Goal: Information Seeking & Learning: Get advice/opinions

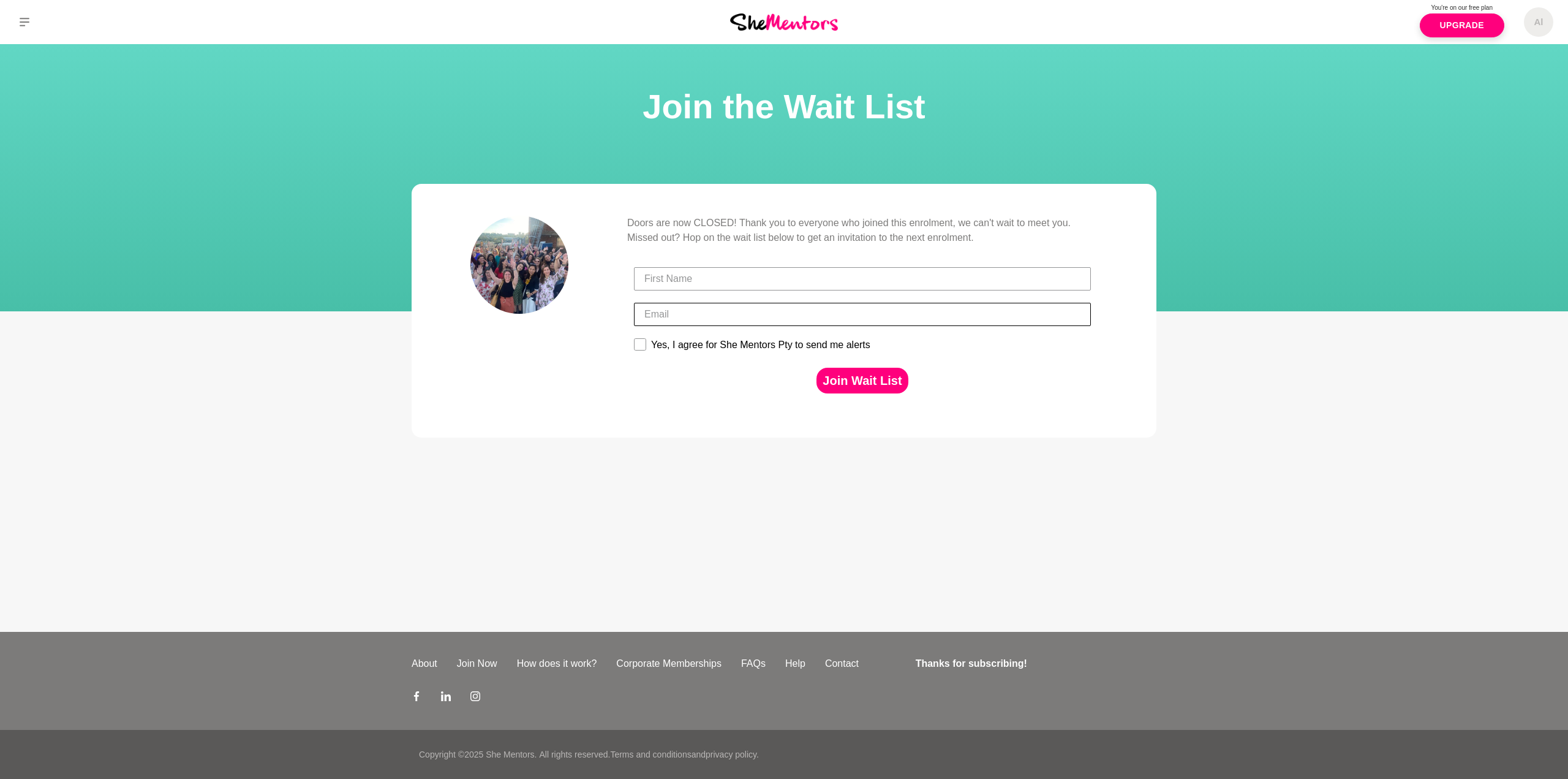
drag, startPoint x: 608, startPoint y: 513, endPoint x: 670, endPoint y: 304, distance: 218.0
click at [611, 506] on div "Al Dashboard Profile Saved Items Membership Logout Al Dashboard Profile Saved I…" at bounding box center [784, 315] width 1568 height 632
click at [785, 27] on img at bounding box center [784, 21] width 108 height 17
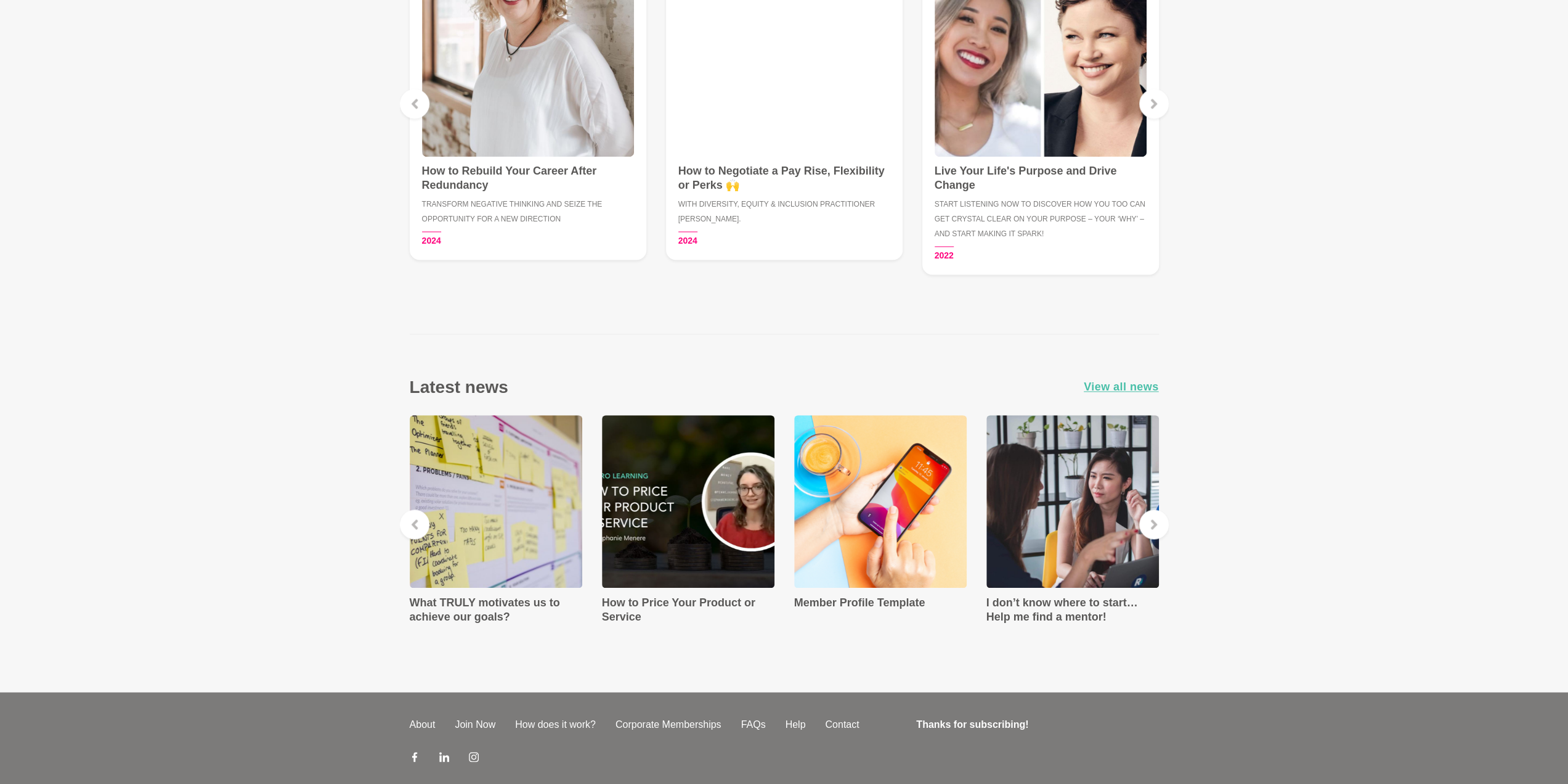
scroll to position [1820, 0]
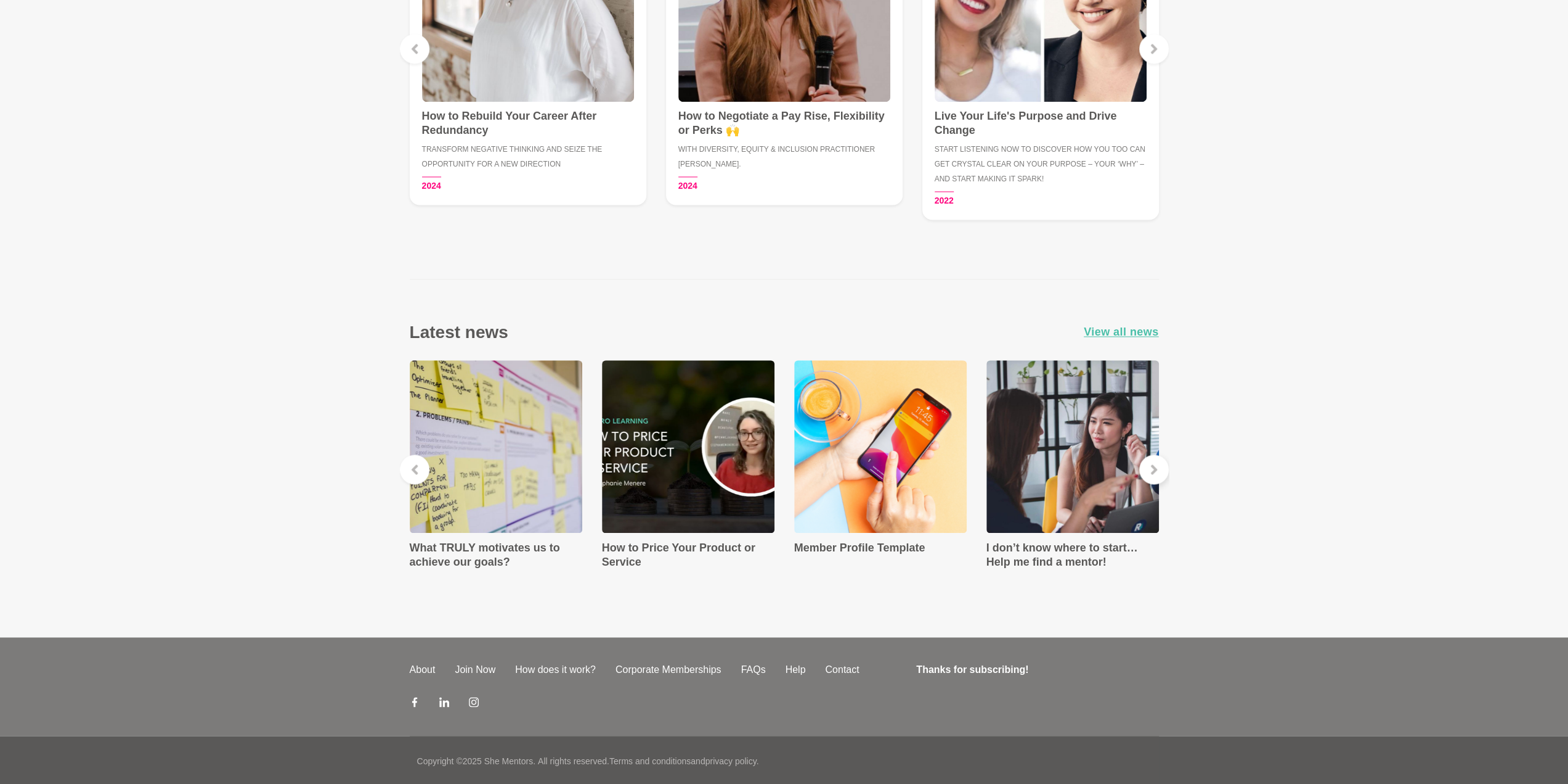
click at [1153, 468] on icon at bounding box center [1154, 469] width 6 height 10
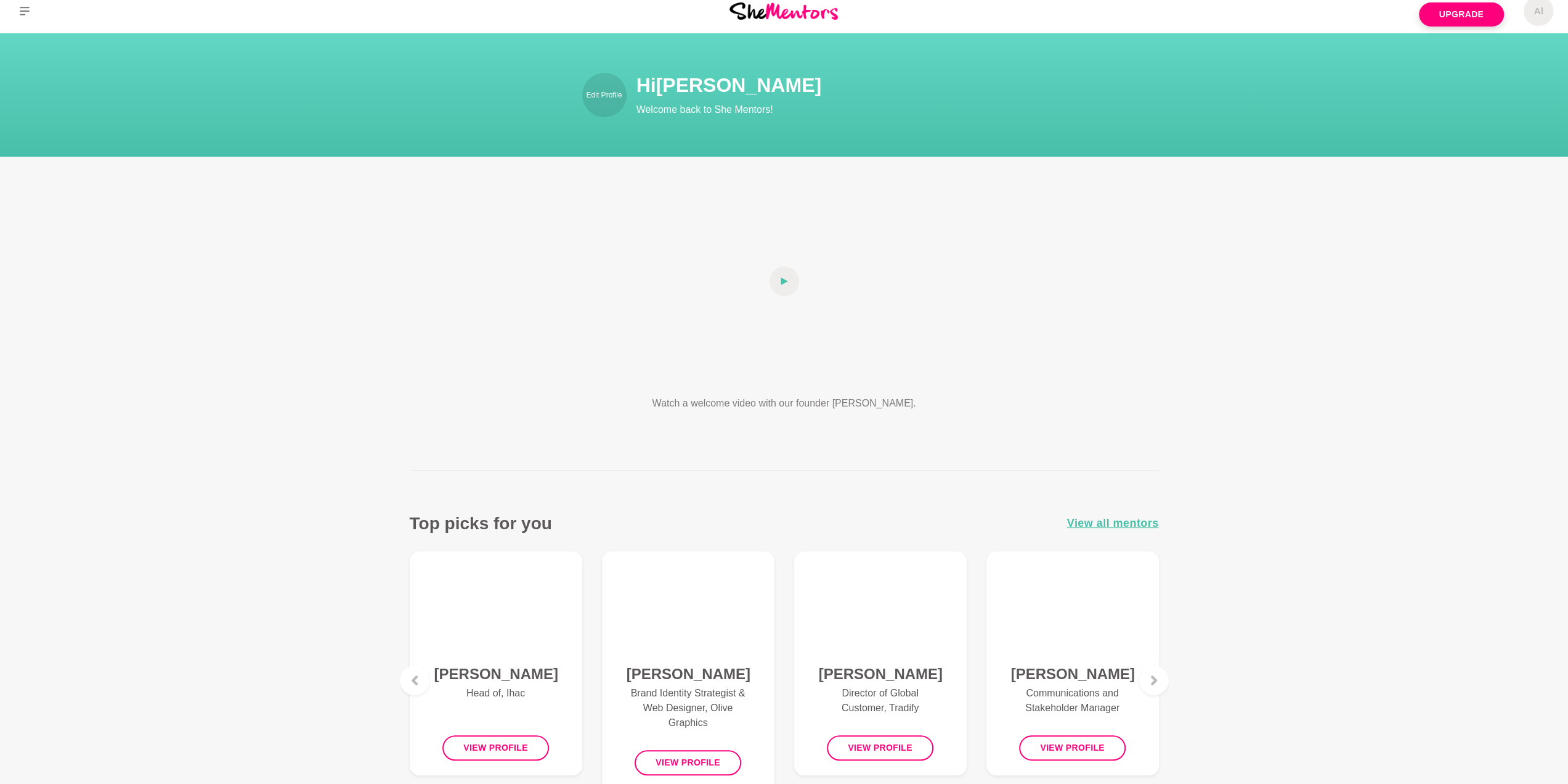
scroll to position [0, 0]
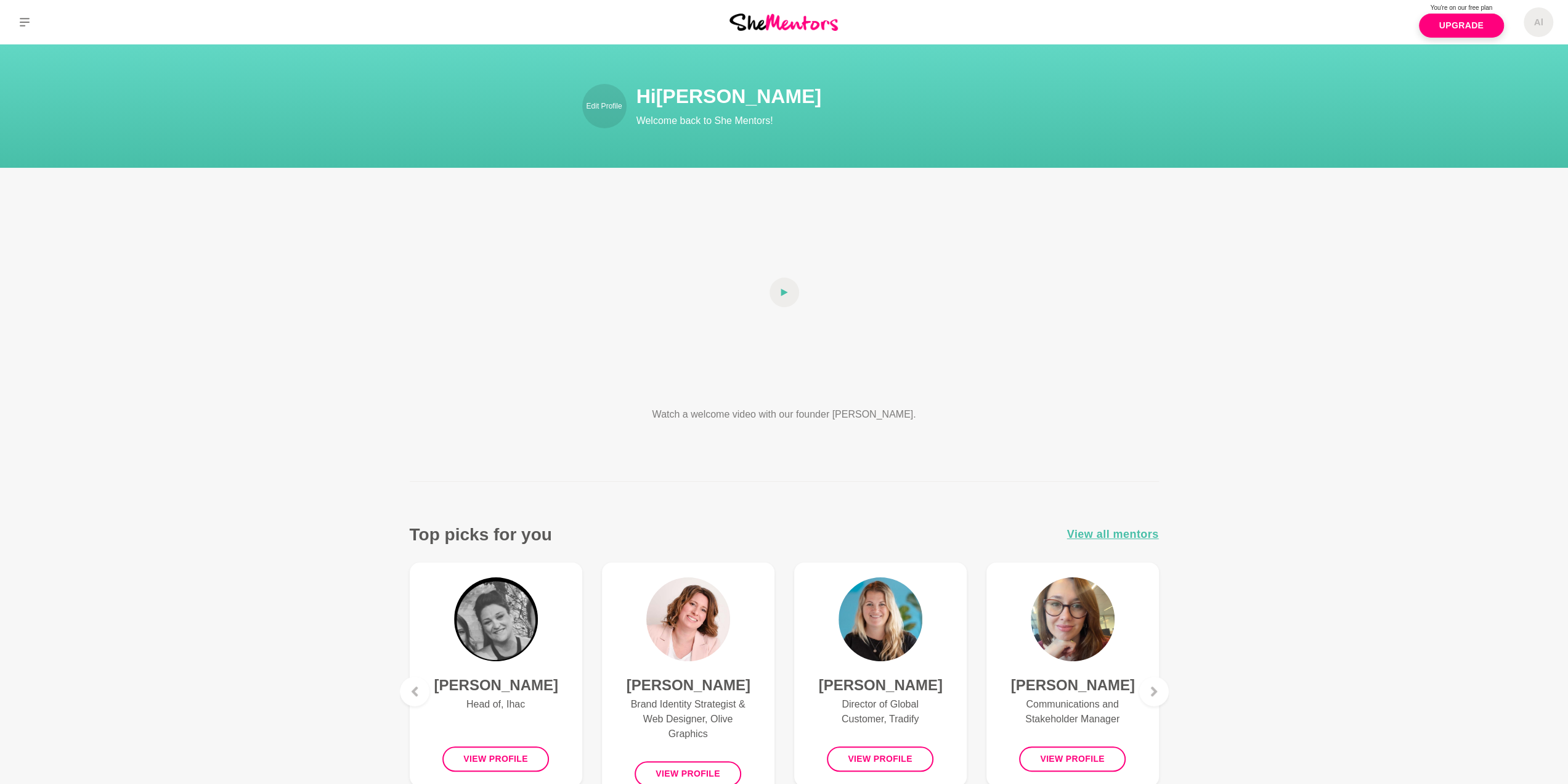
click at [820, 25] on img at bounding box center [784, 22] width 109 height 17
click at [27, 23] on icon at bounding box center [24, 22] width 10 height 9
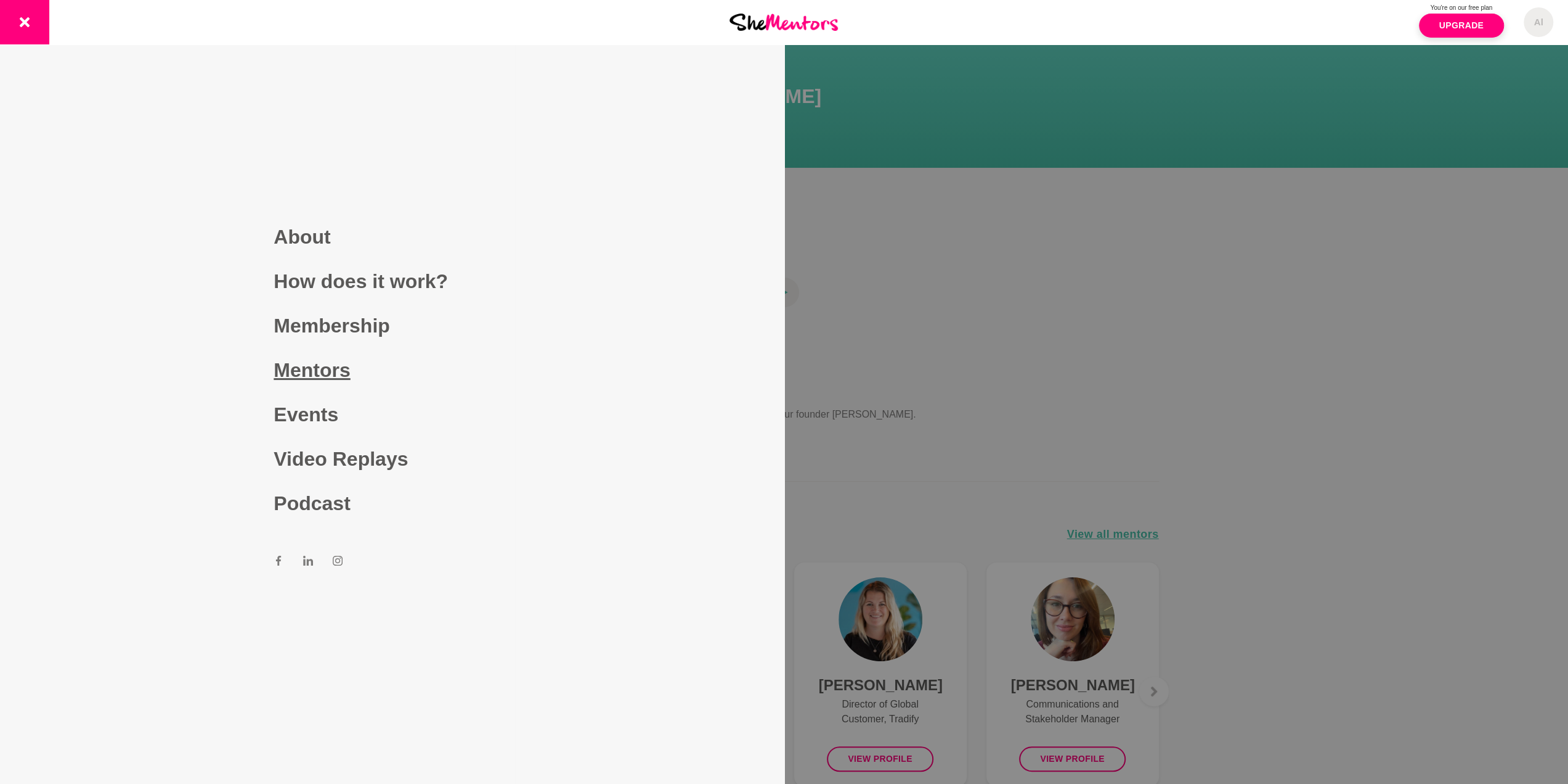
click at [313, 375] on link "Mentors" at bounding box center [392, 369] width 237 height 44
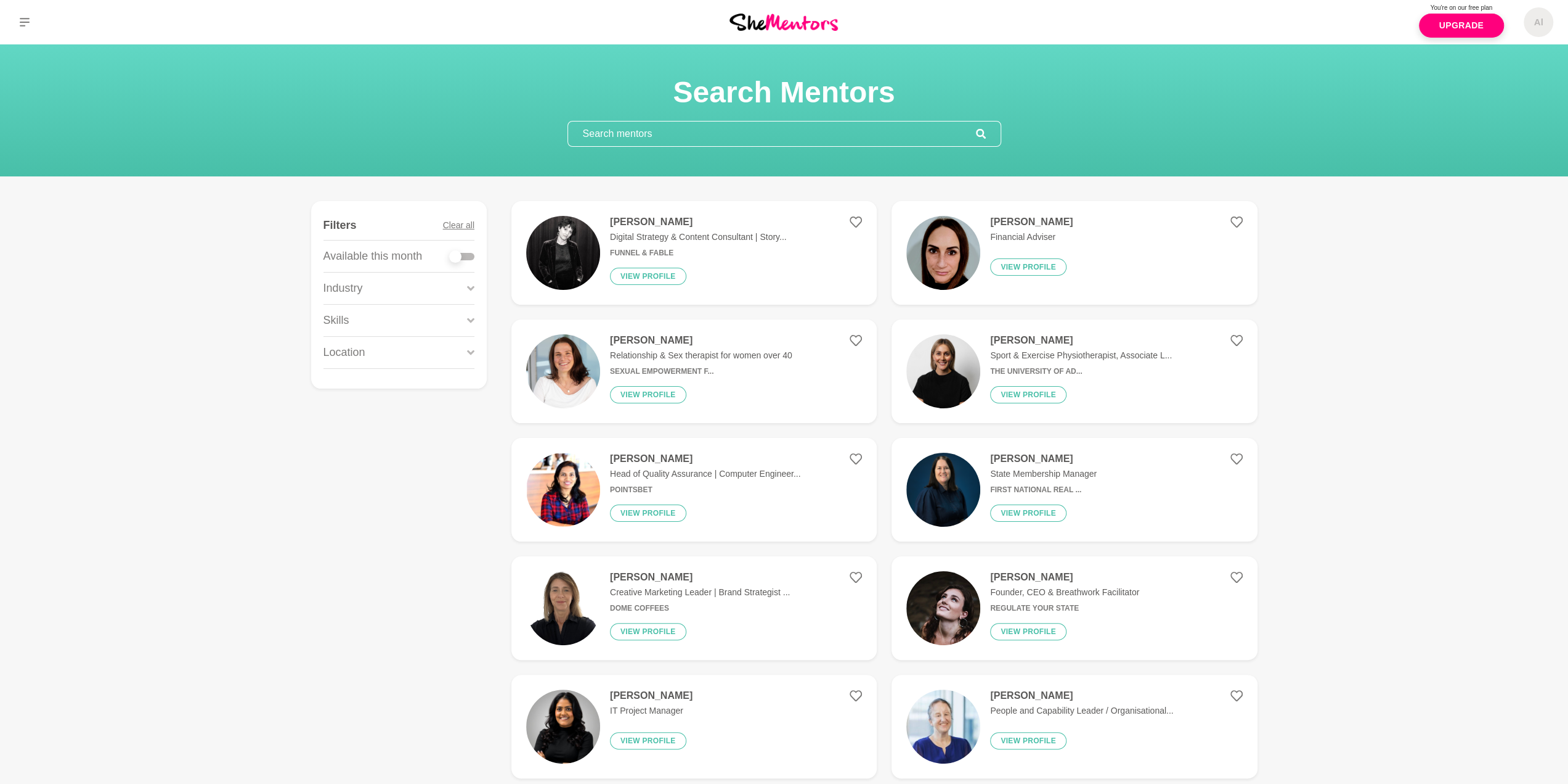
click at [712, 244] on div "[PERSON_NAME] Digital Strategy & Content Consultant | Story... Funnel & Fable V…" at bounding box center [693, 252] width 187 height 74
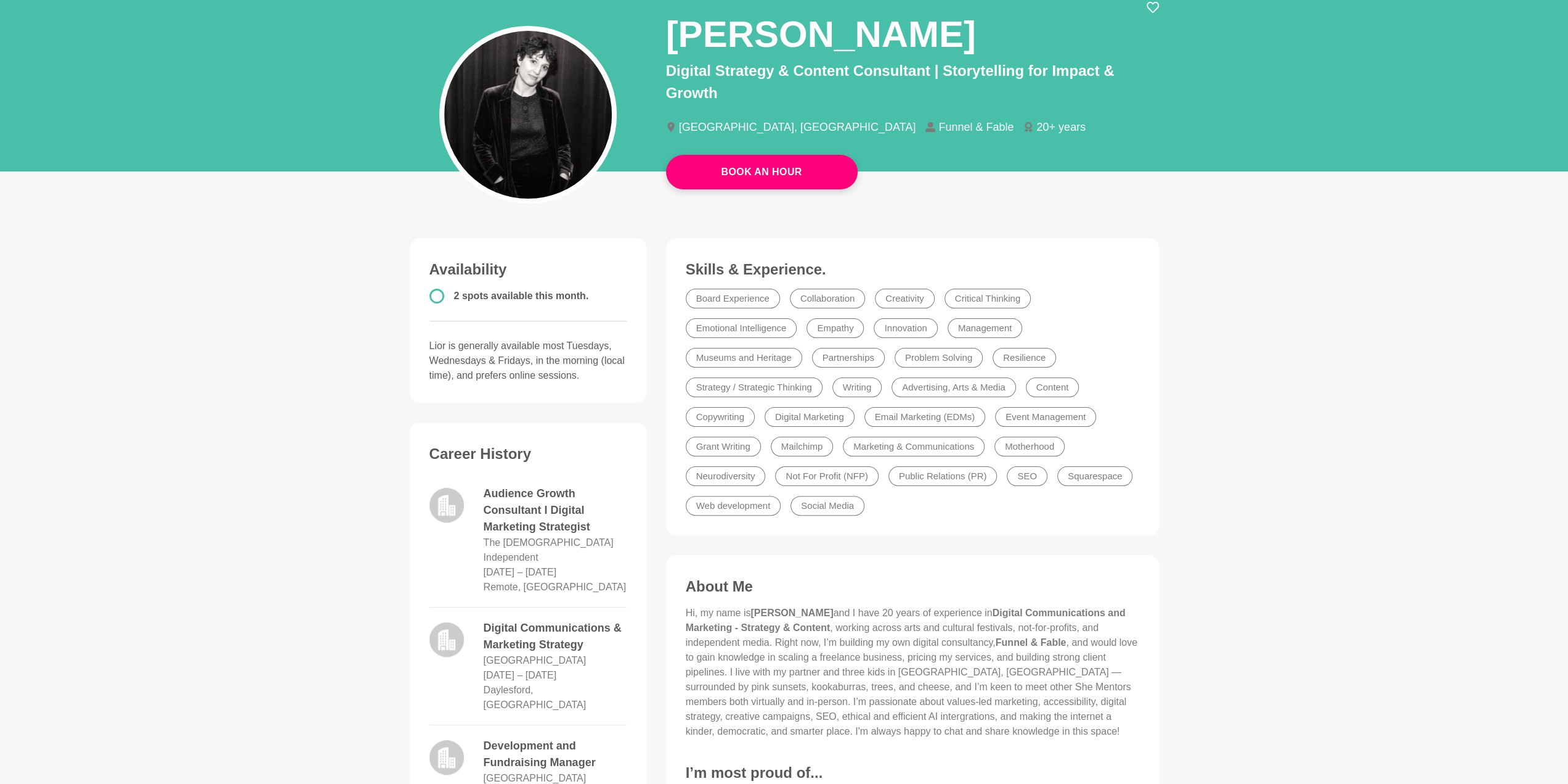
scroll to position [185, 0]
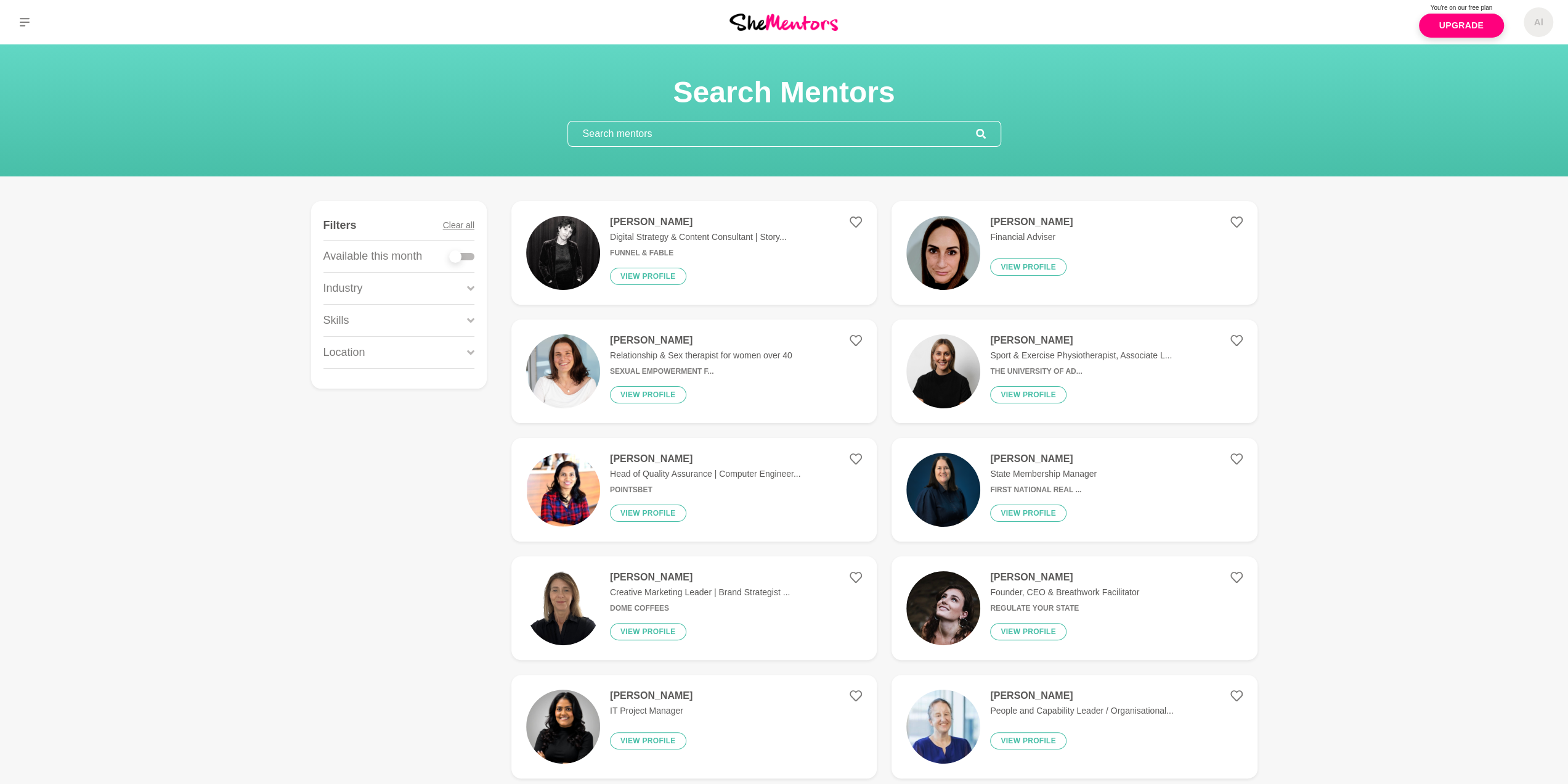
click at [404, 321] on div "Skills" at bounding box center [399, 320] width 151 height 31
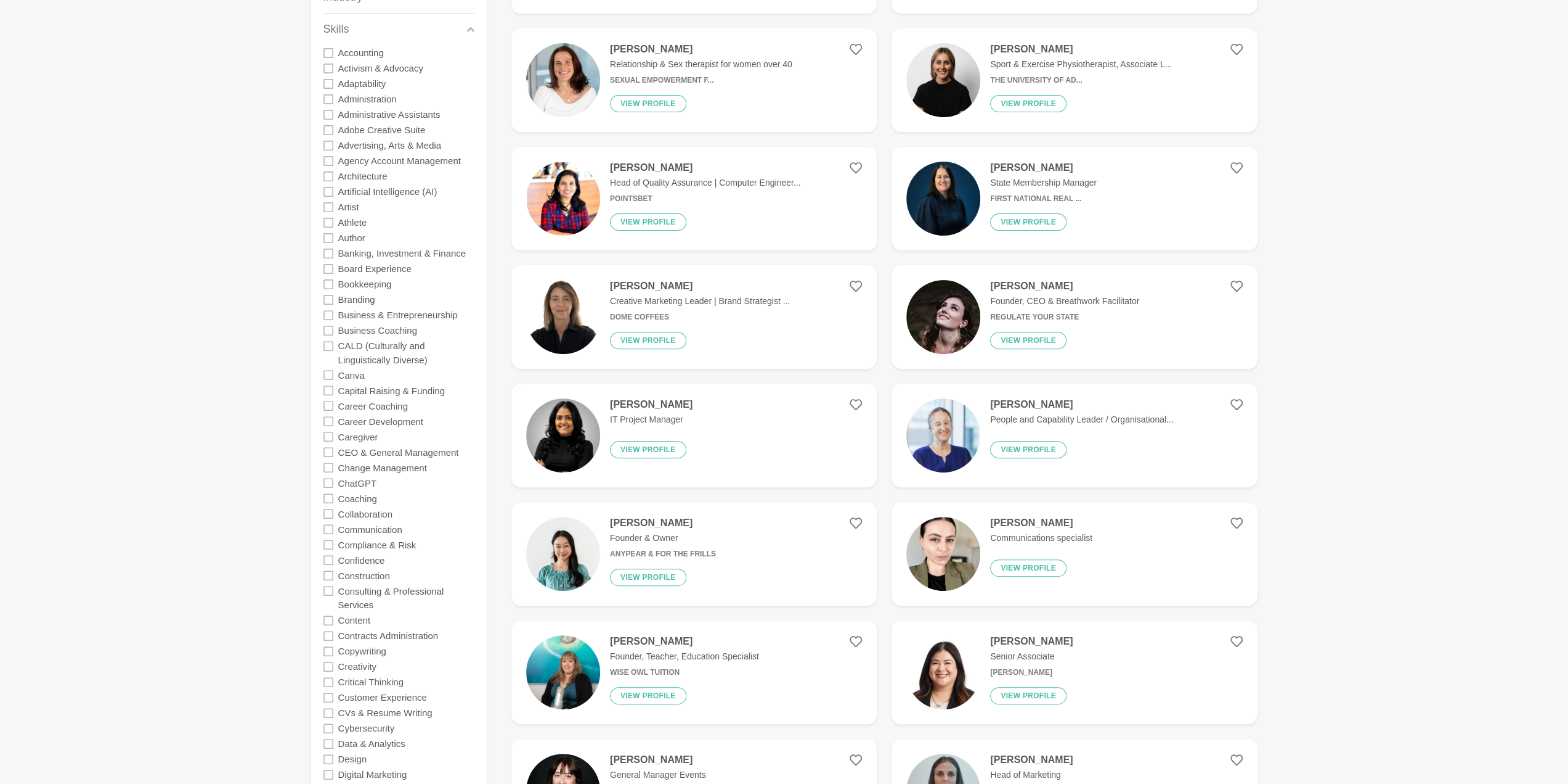
scroll to position [309, 0]
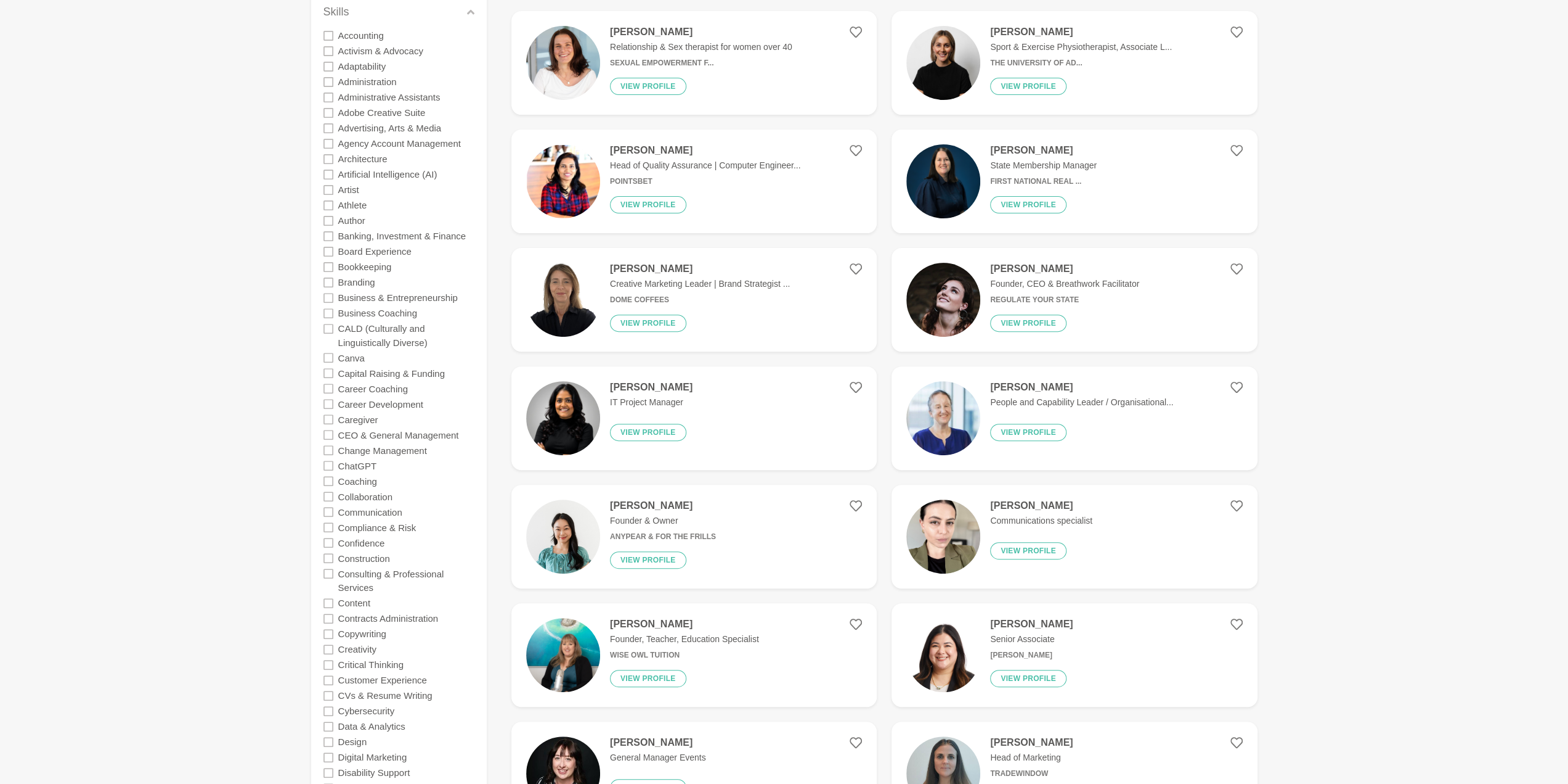
click at [330, 574] on icon at bounding box center [328, 573] width 10 height 10
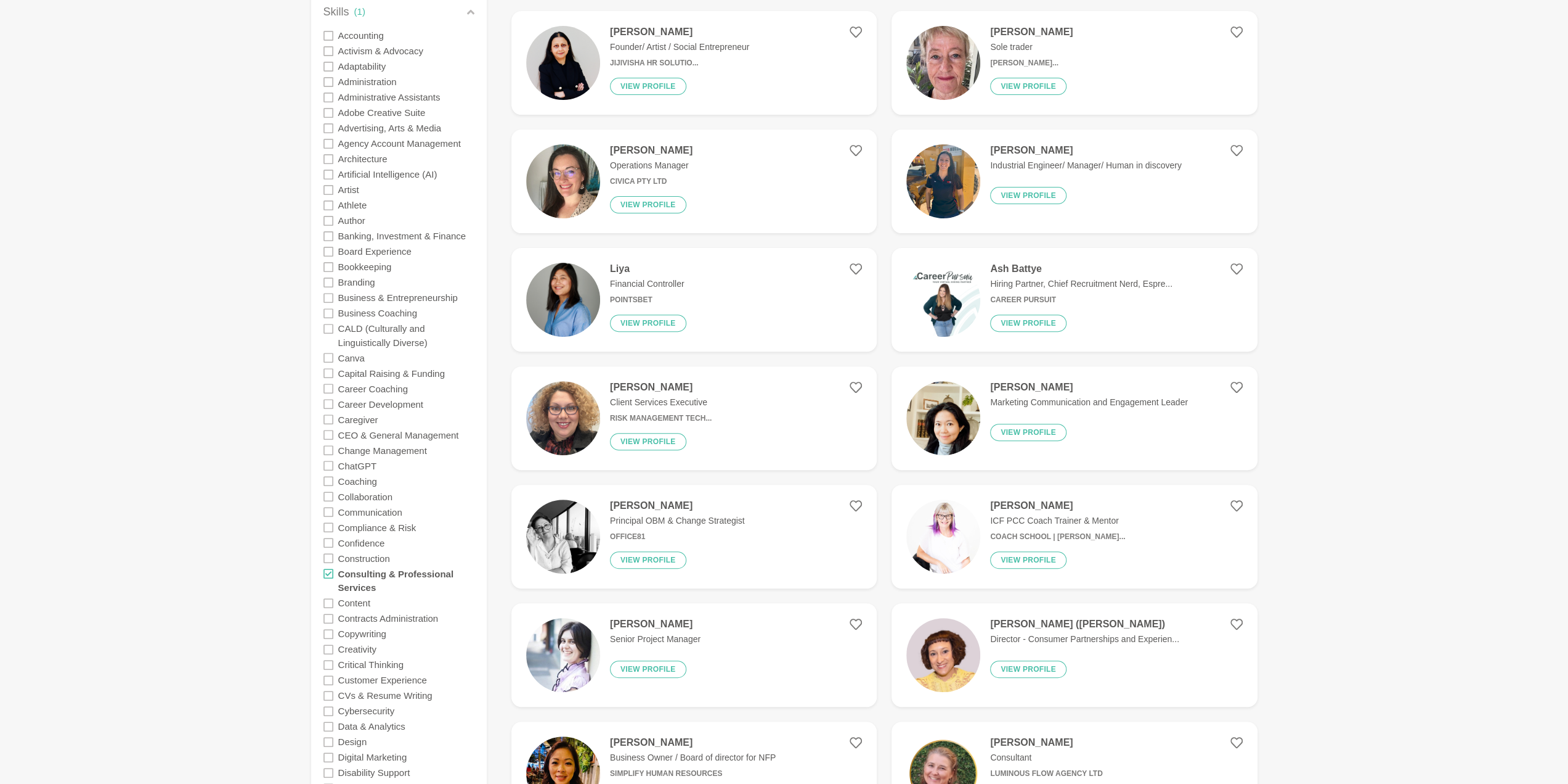
click at [329, 310] on icon at bounding box center [328, 314] width 10 height 10
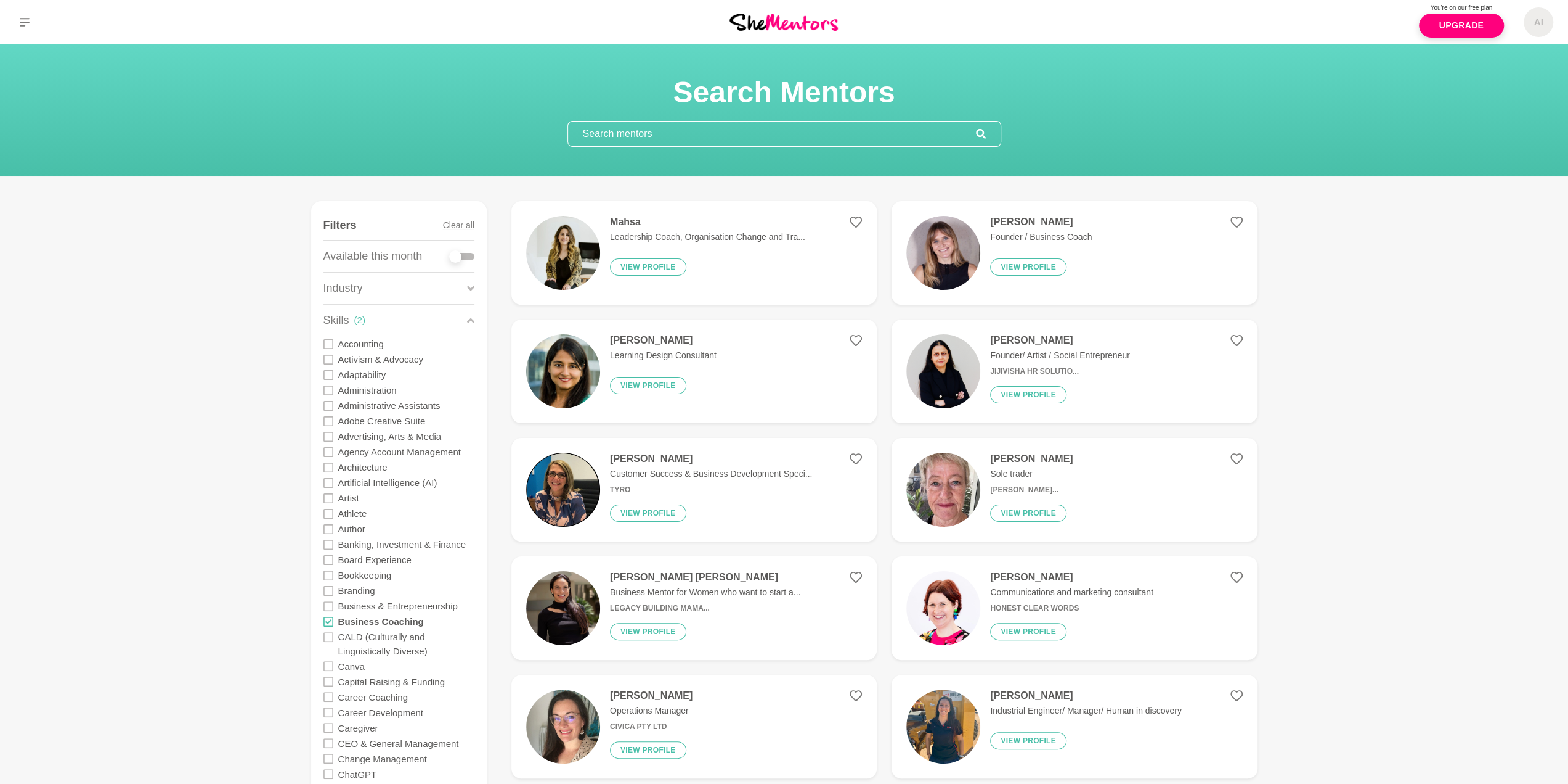
click at [1089, 238] on p "Founder / Business Coach" at bounding box center [1041, 236] width 102 height 13
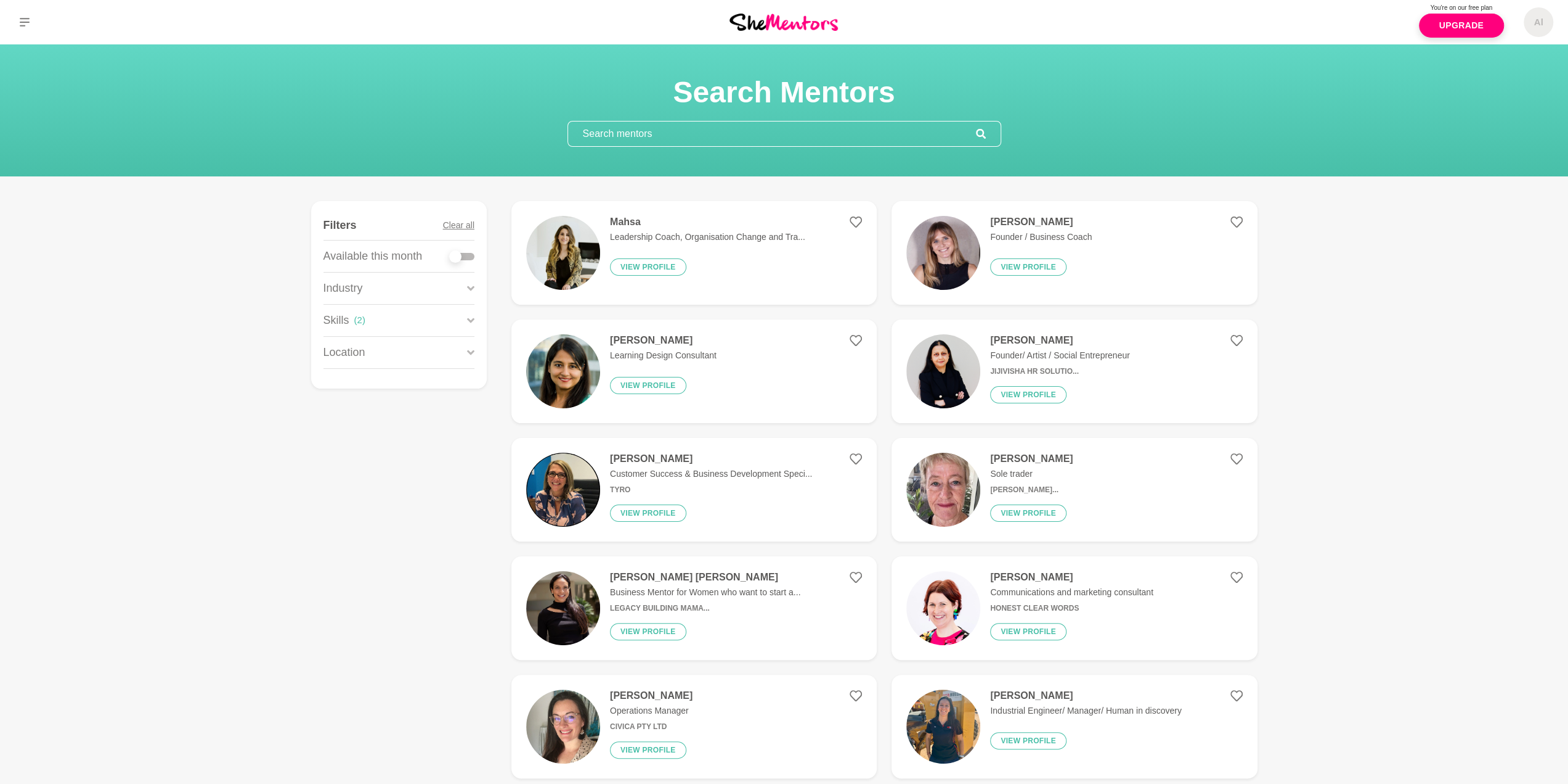
click at [425, 317] on div "Skills ( 2 )" at bounding box center [399, 320] width 151 height 31
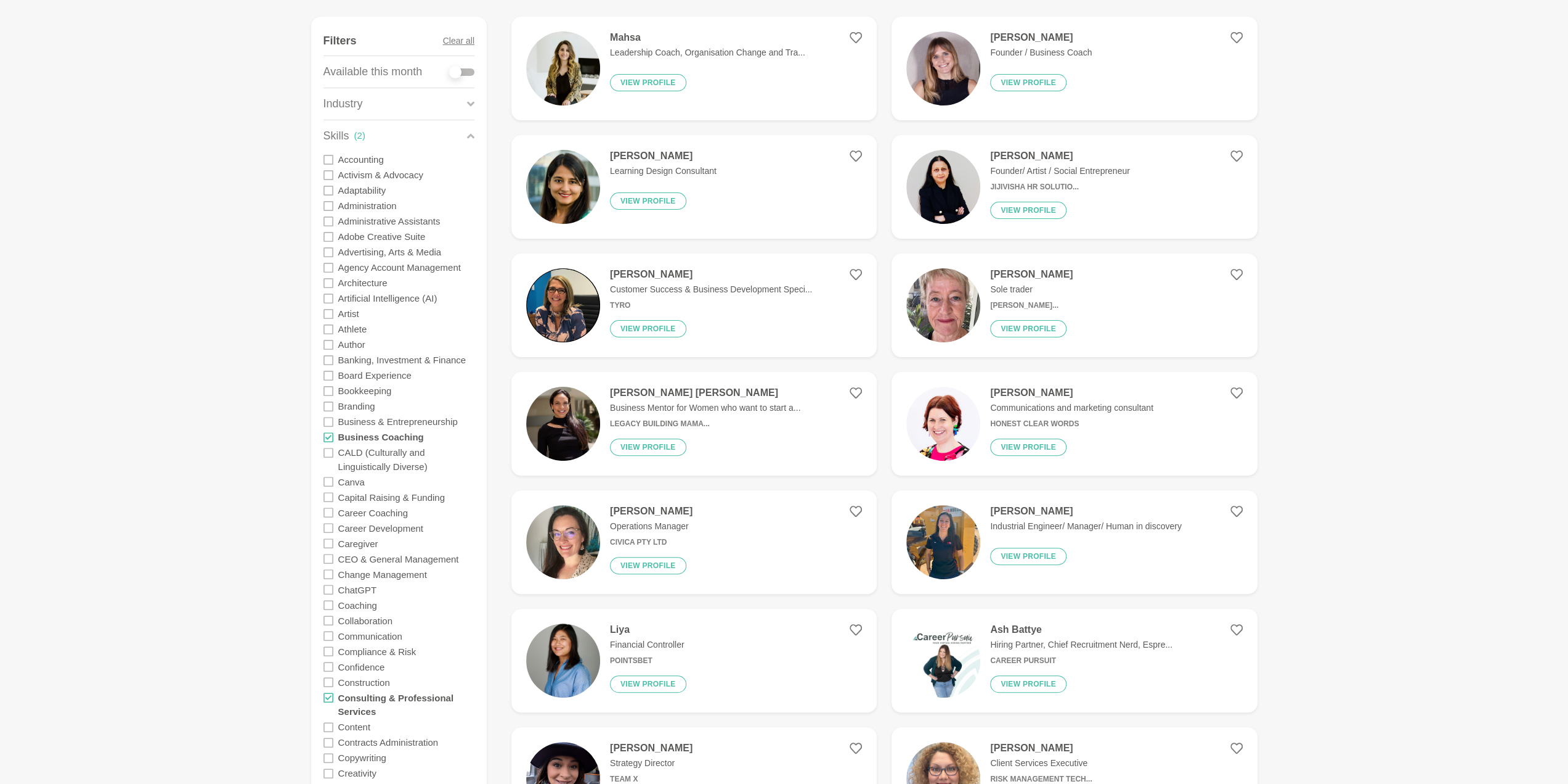
scroll to position [185, 0]
click at [331, 695] on icon at bounding box center [328, 697] width 10 height 10
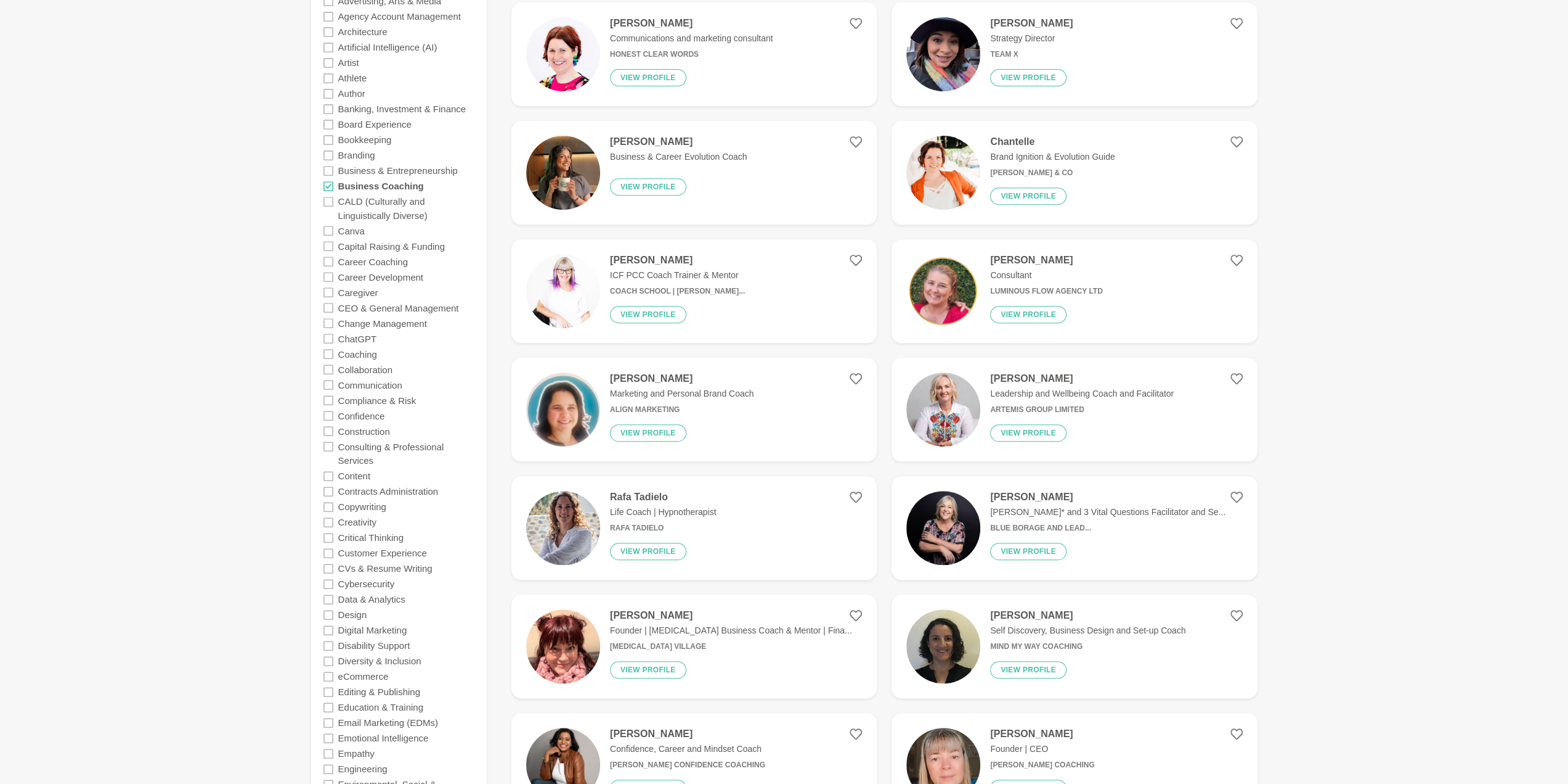
scroll to position [555, 0]
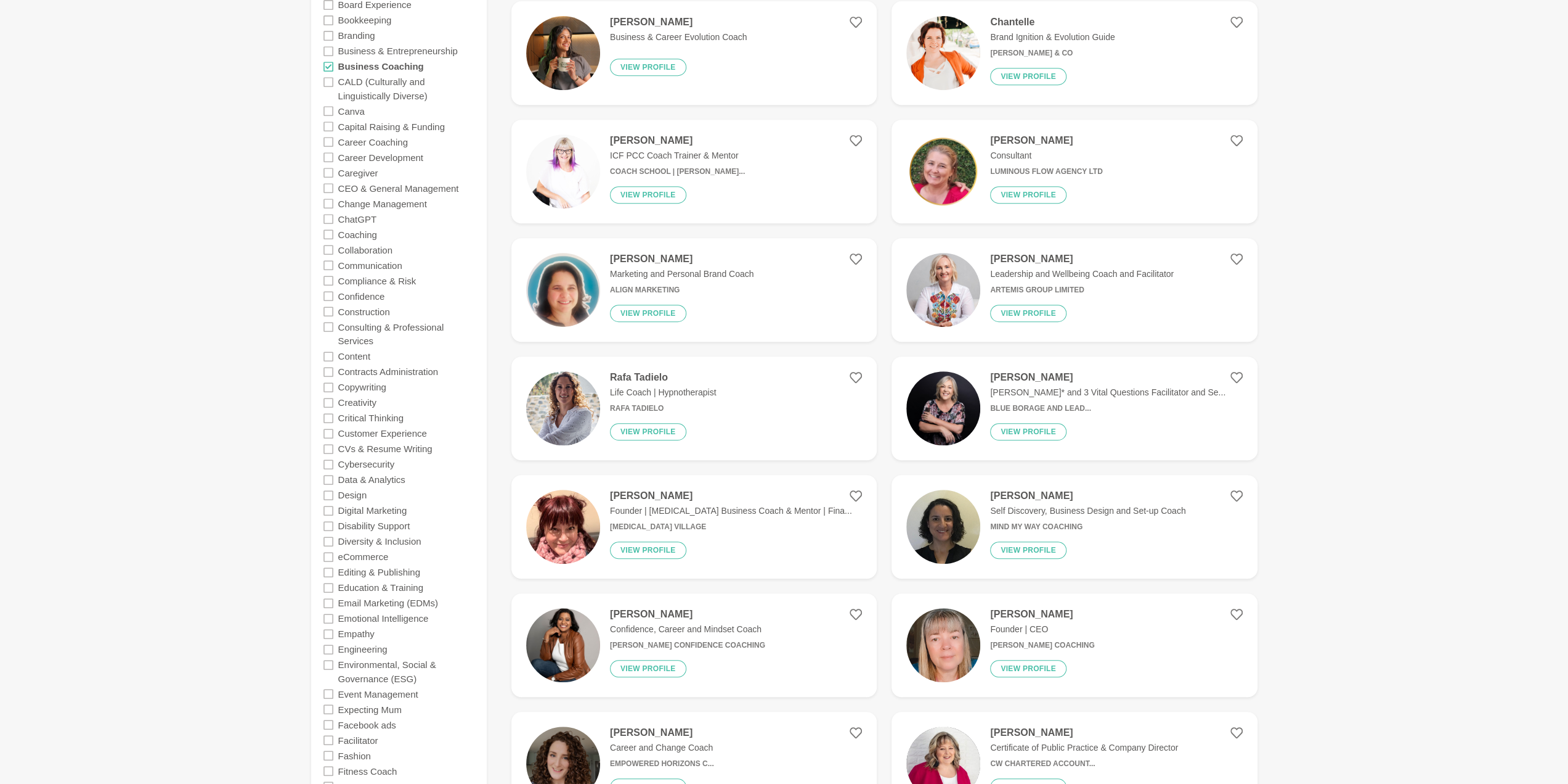
click at [328, 510] on icon at bounding box center [328, 511] width 10 height 10
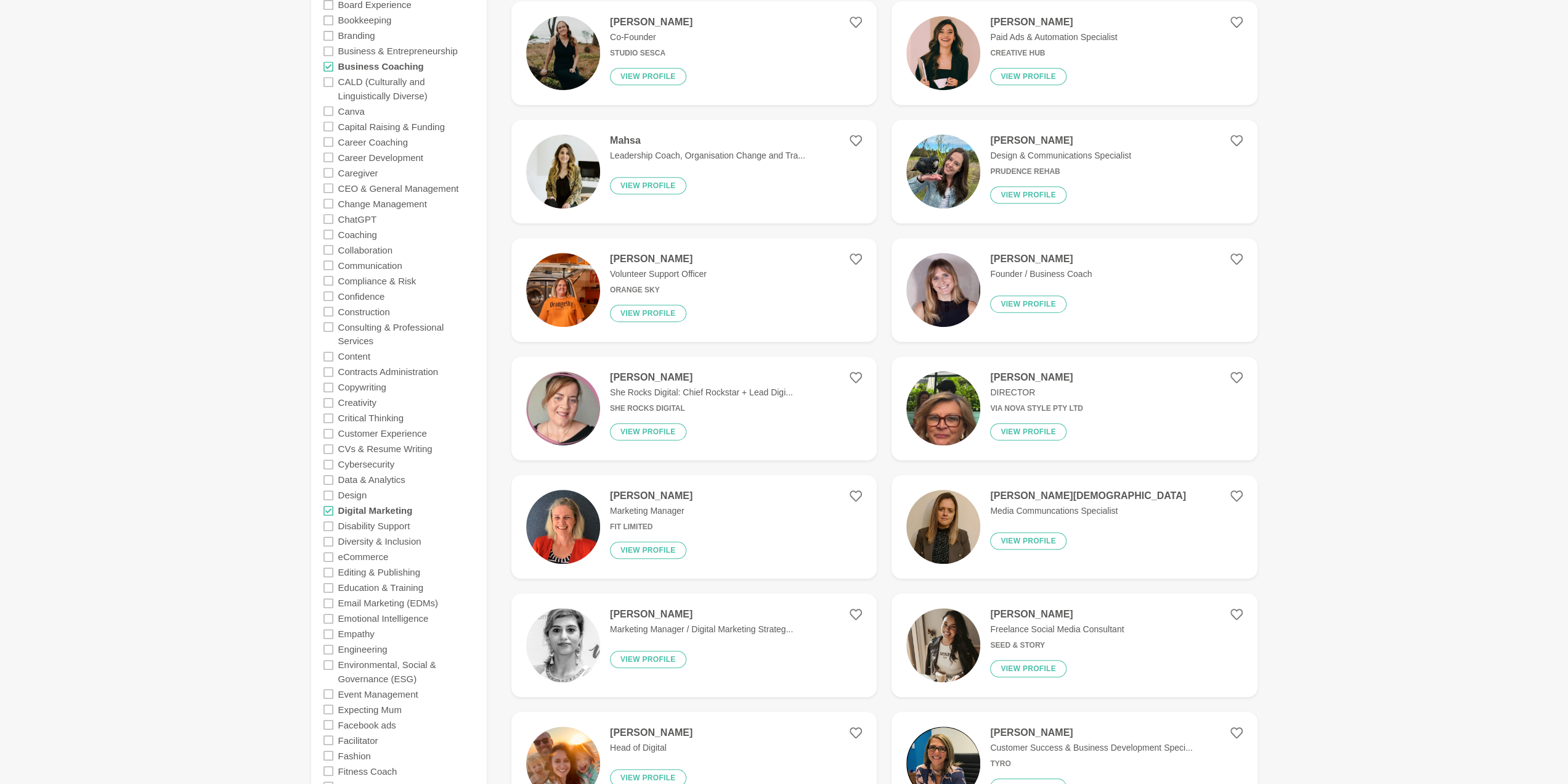
click at [330, 330] on div "Consulting & Professional Services" at bounding box center [399, 333] width 151 height 29
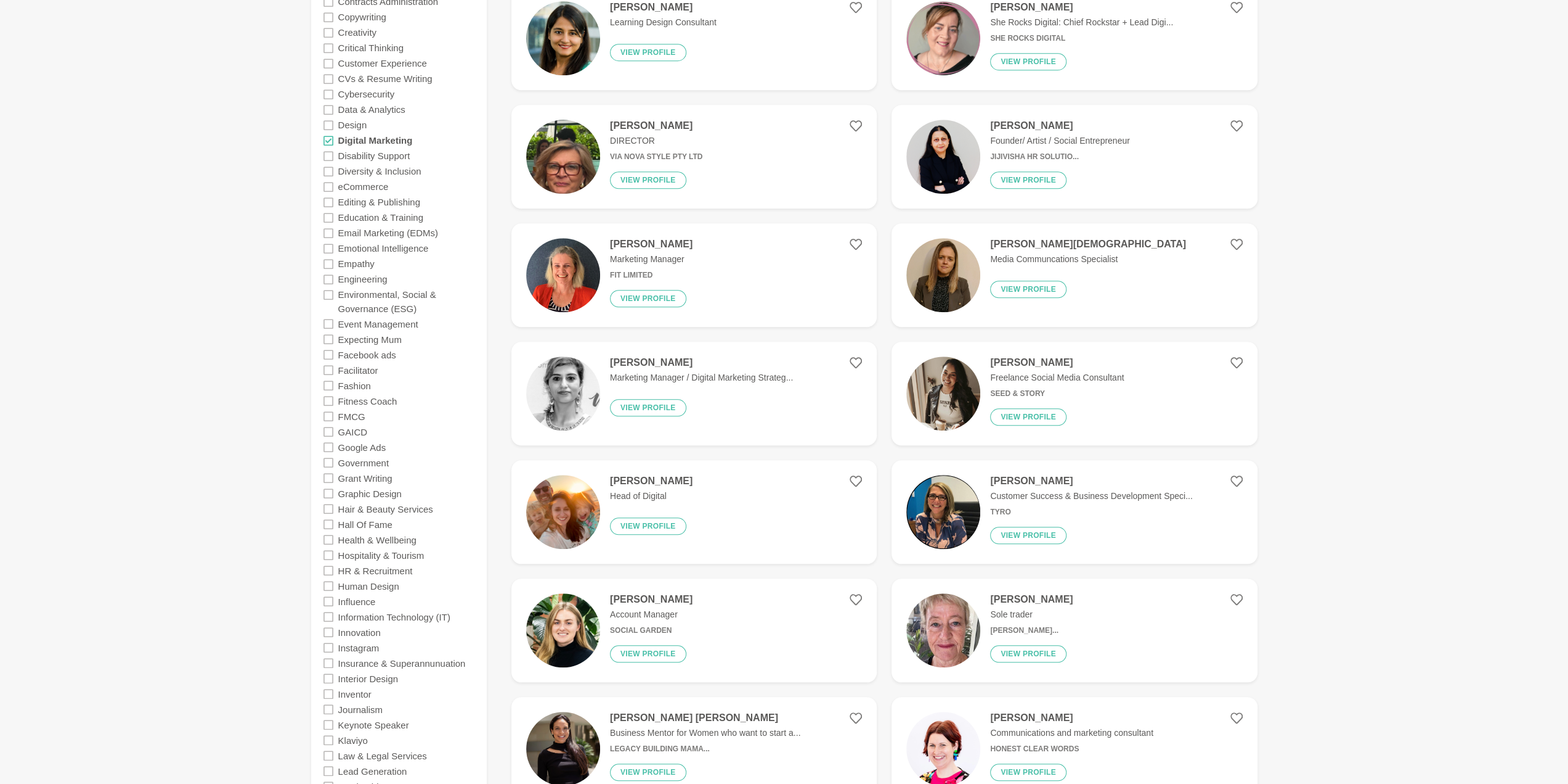
scroll to position [616, 0]
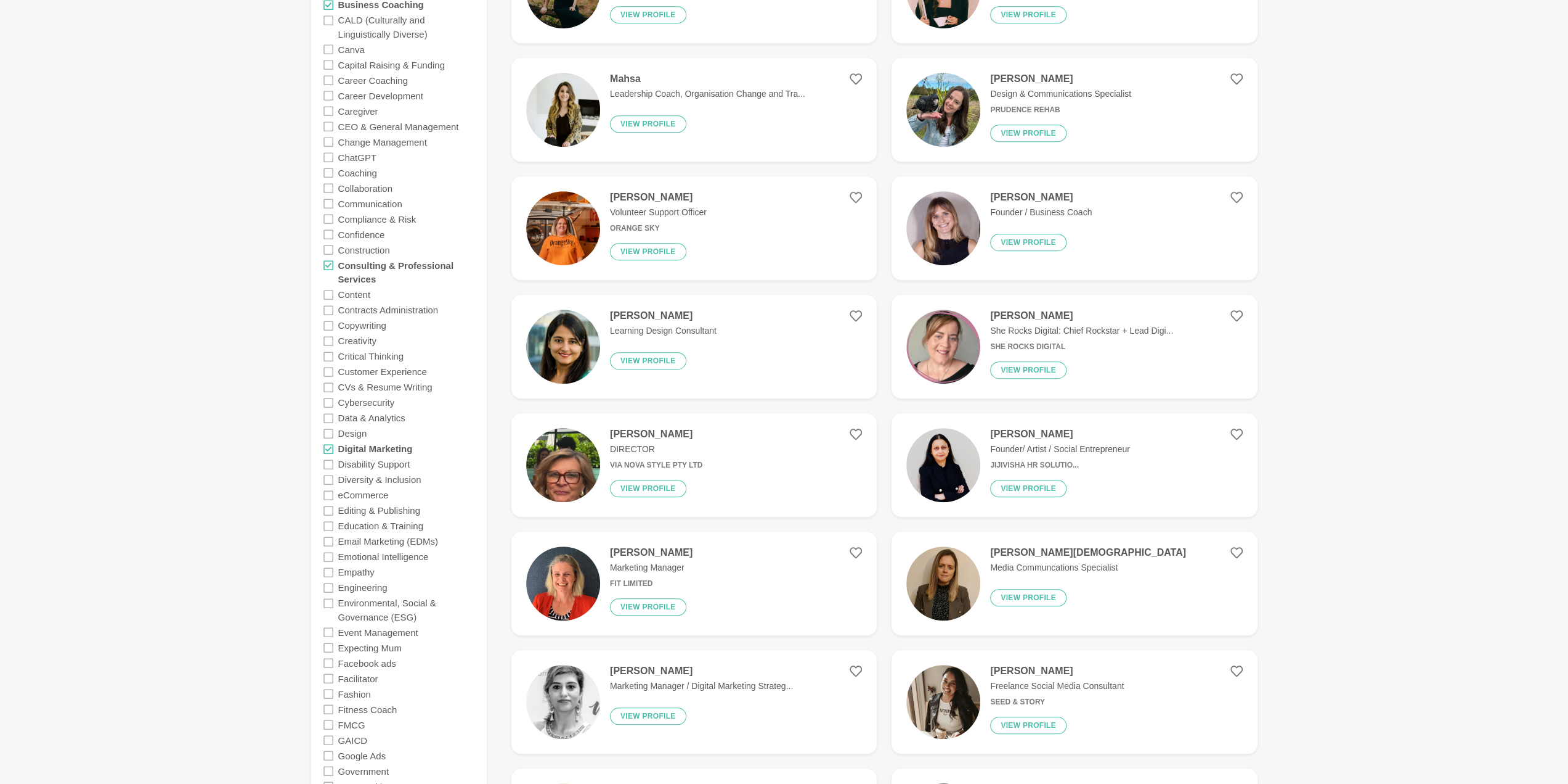
click at [327, 290] on icon at bounding box center [328, 295] width 10 height 10
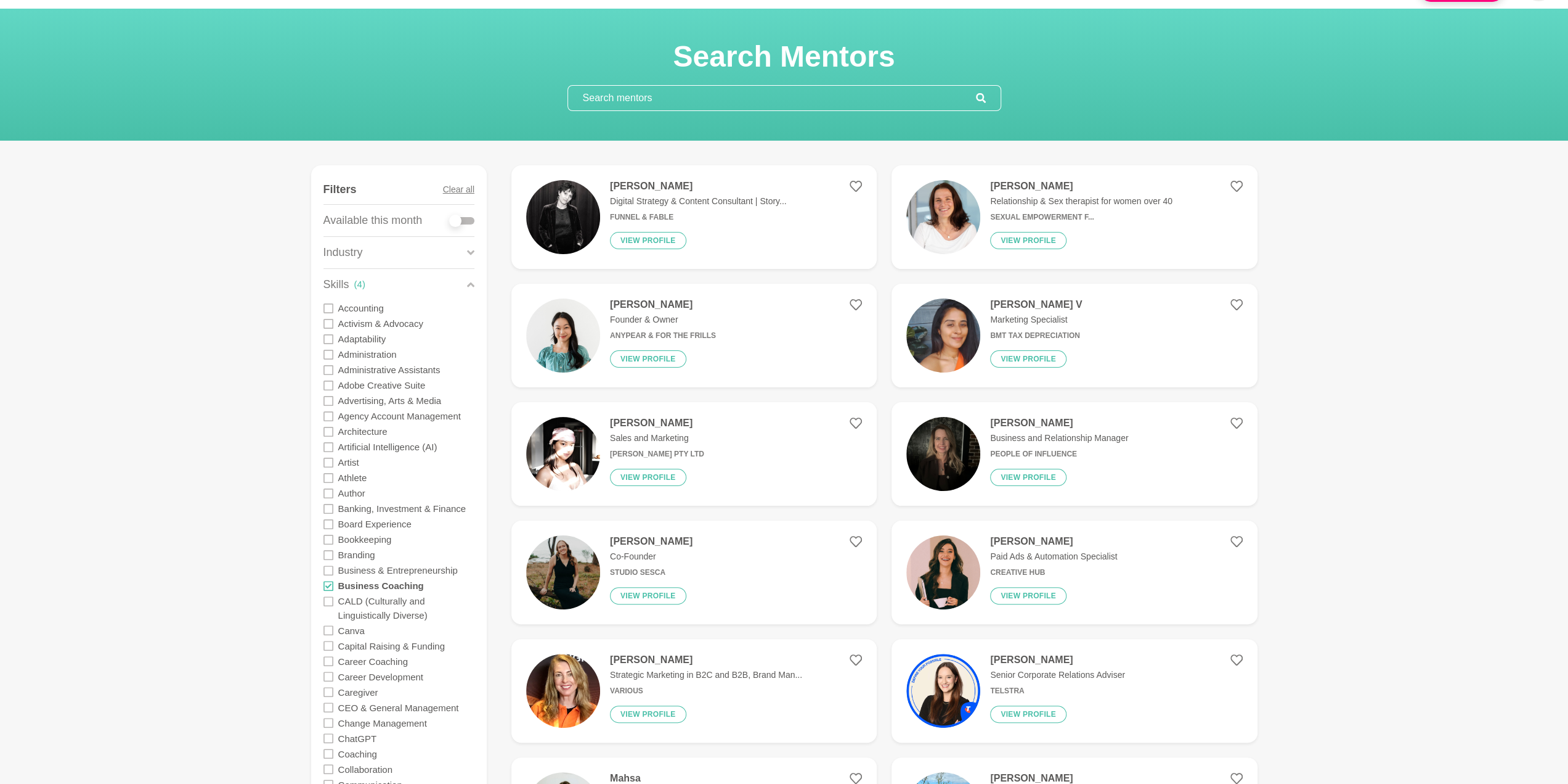
scroll to position [62, 0]
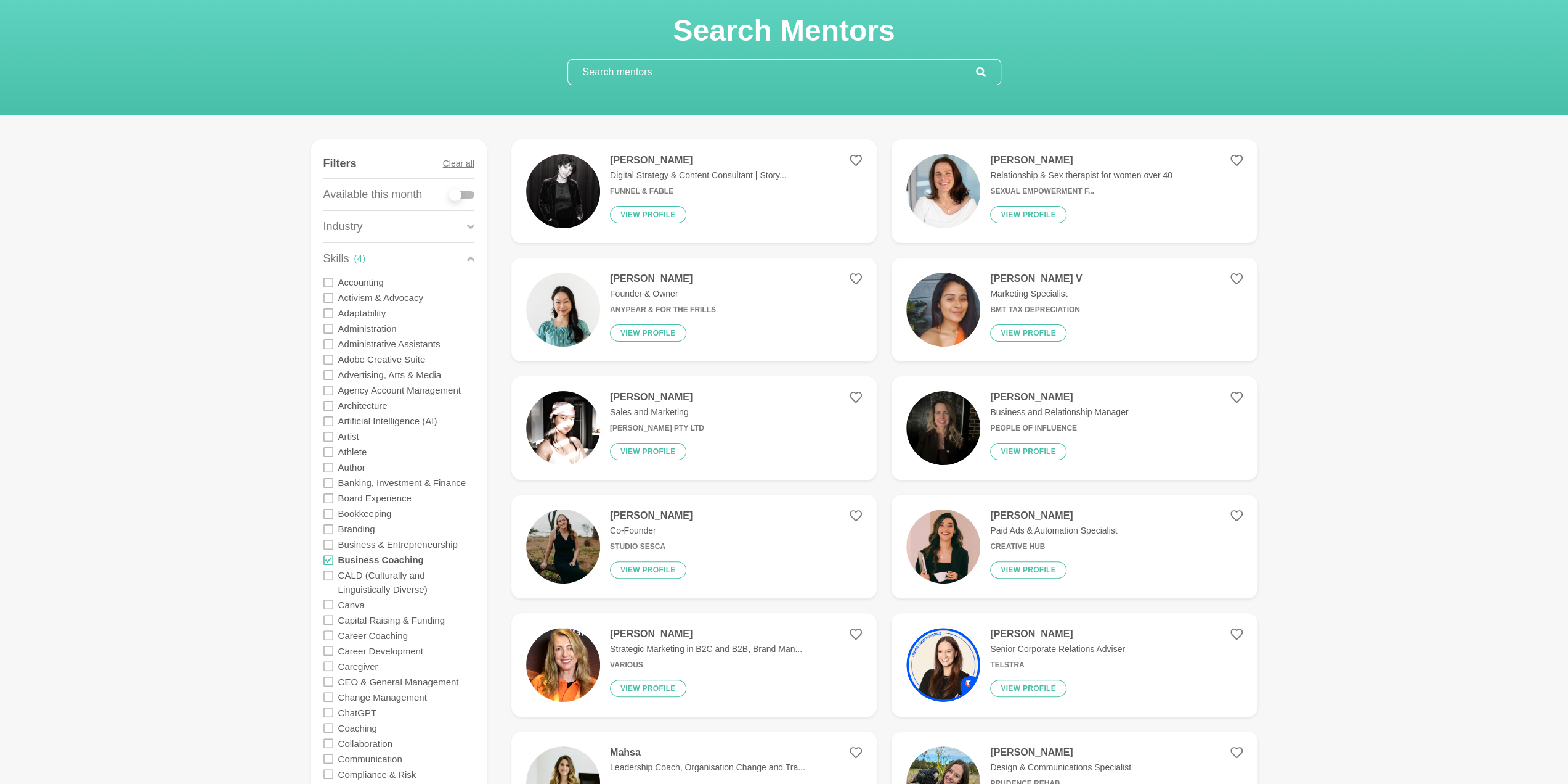
click at [464, 194] on div at bounding box center [461, 195] width 24 height 8
checkbox input "true"
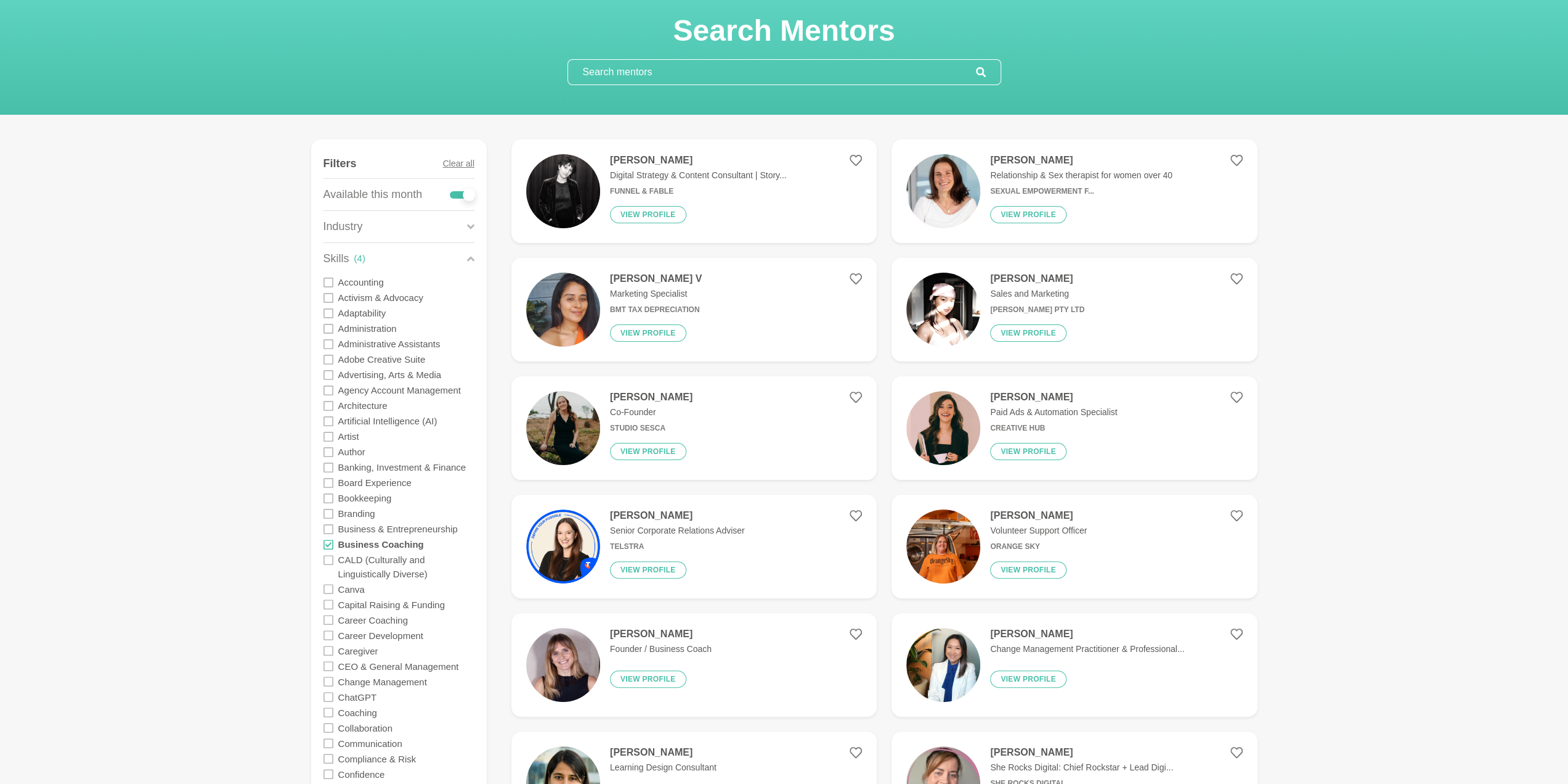
click at [473, 224] on icon at bounding box center [471, 225] width 8 height 5
click at [326, 359] on icon at bounding box center [328, 358] width 10 height 10
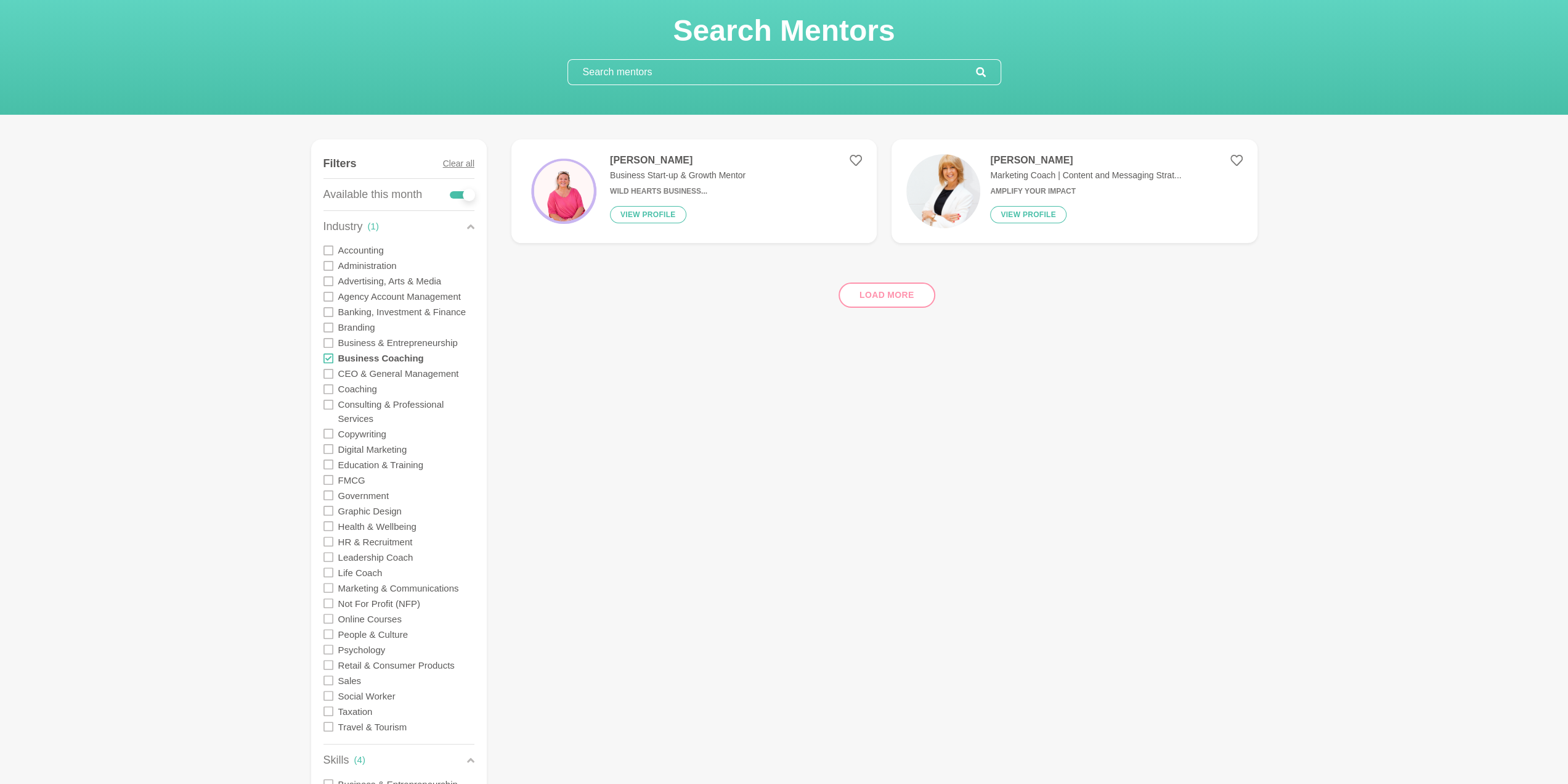
click at [1113, 183] on div "[PERSON_NAME] Marketing Coach | Content and Messaging Strat... Amplify Your Imp…" at bounding box center [1080, 190] width 201 height 74
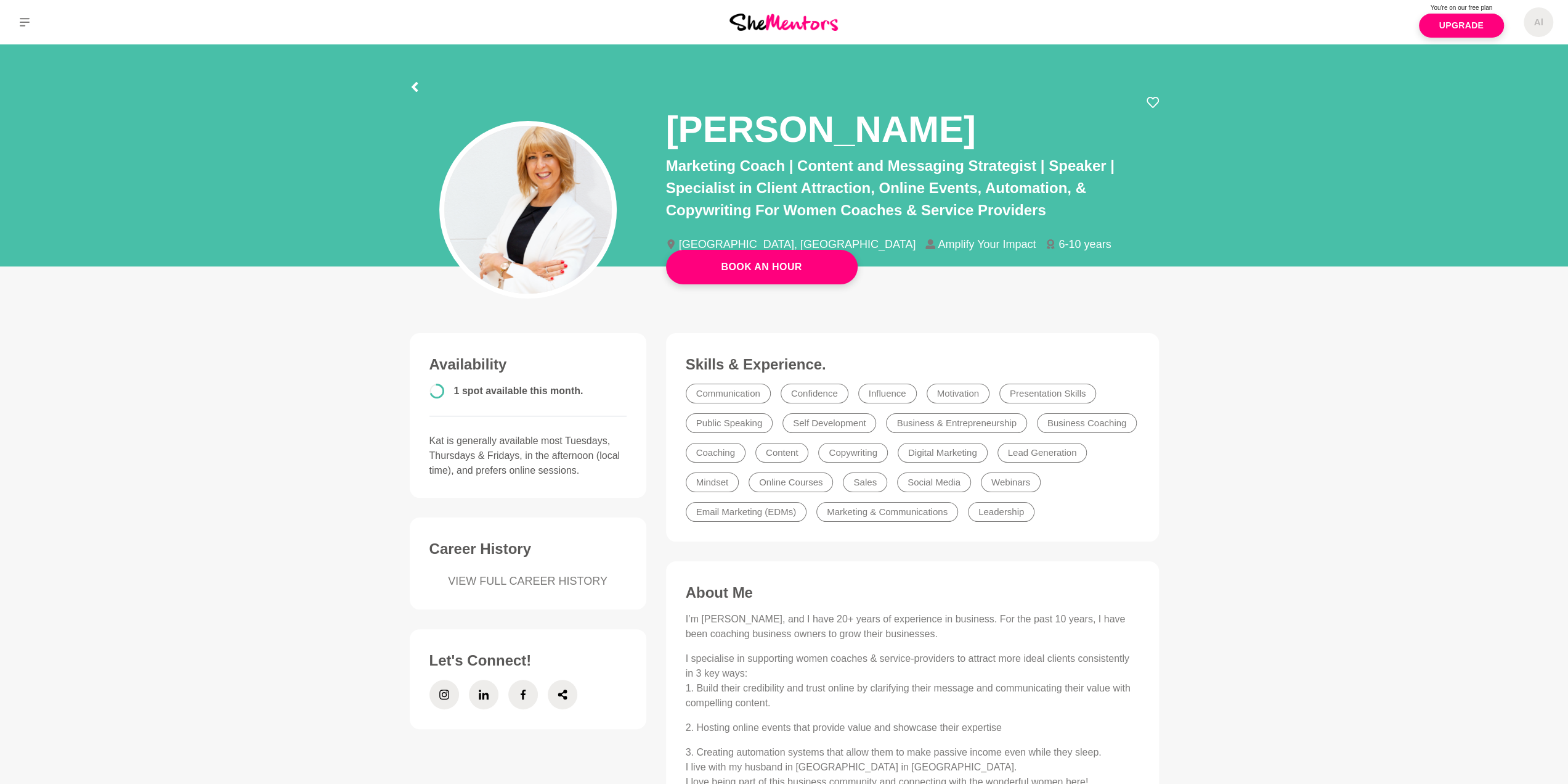
click at [269, 394] on main "Book An Hour [PERSON_NAME] Marketing Coach | Content and Messaging Strategist |…" at bounding box center [784, 658] width 1568 height 1228
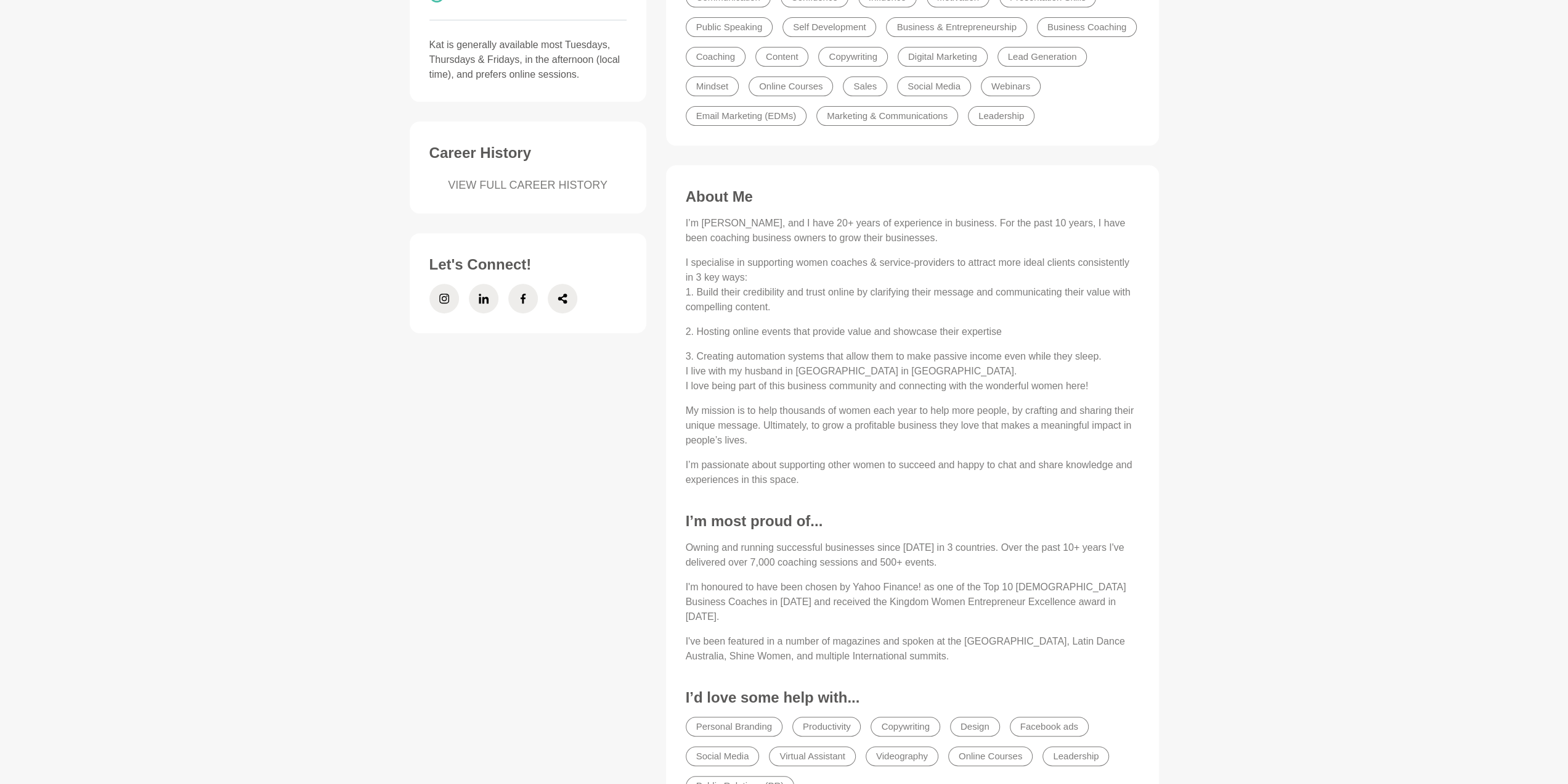
scroll to position [247, 0]
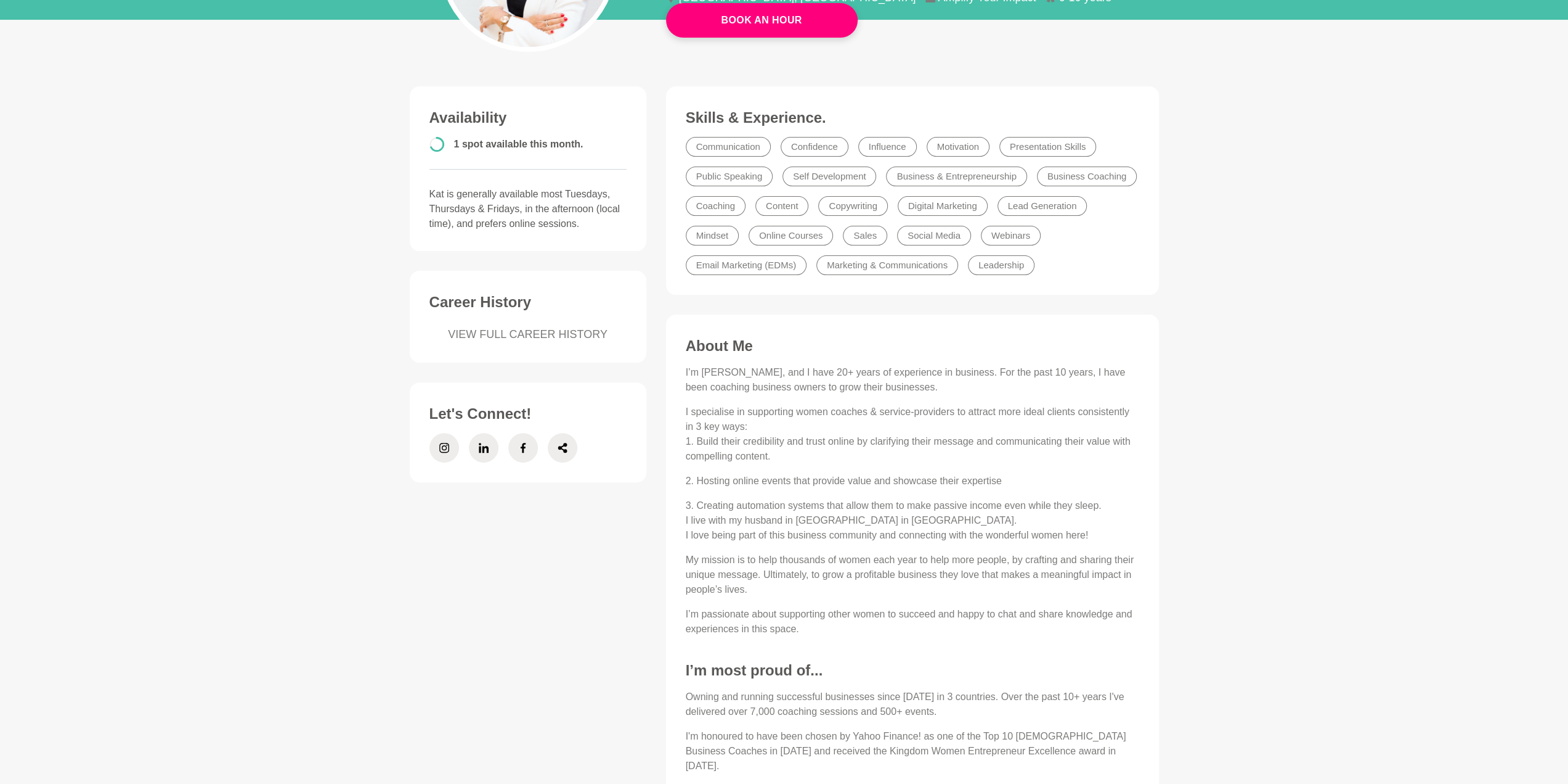
click at [554, 335] on link "VIEW FULL CAREER HISTORY" at bounding box center [528, 334] width 197 height 17
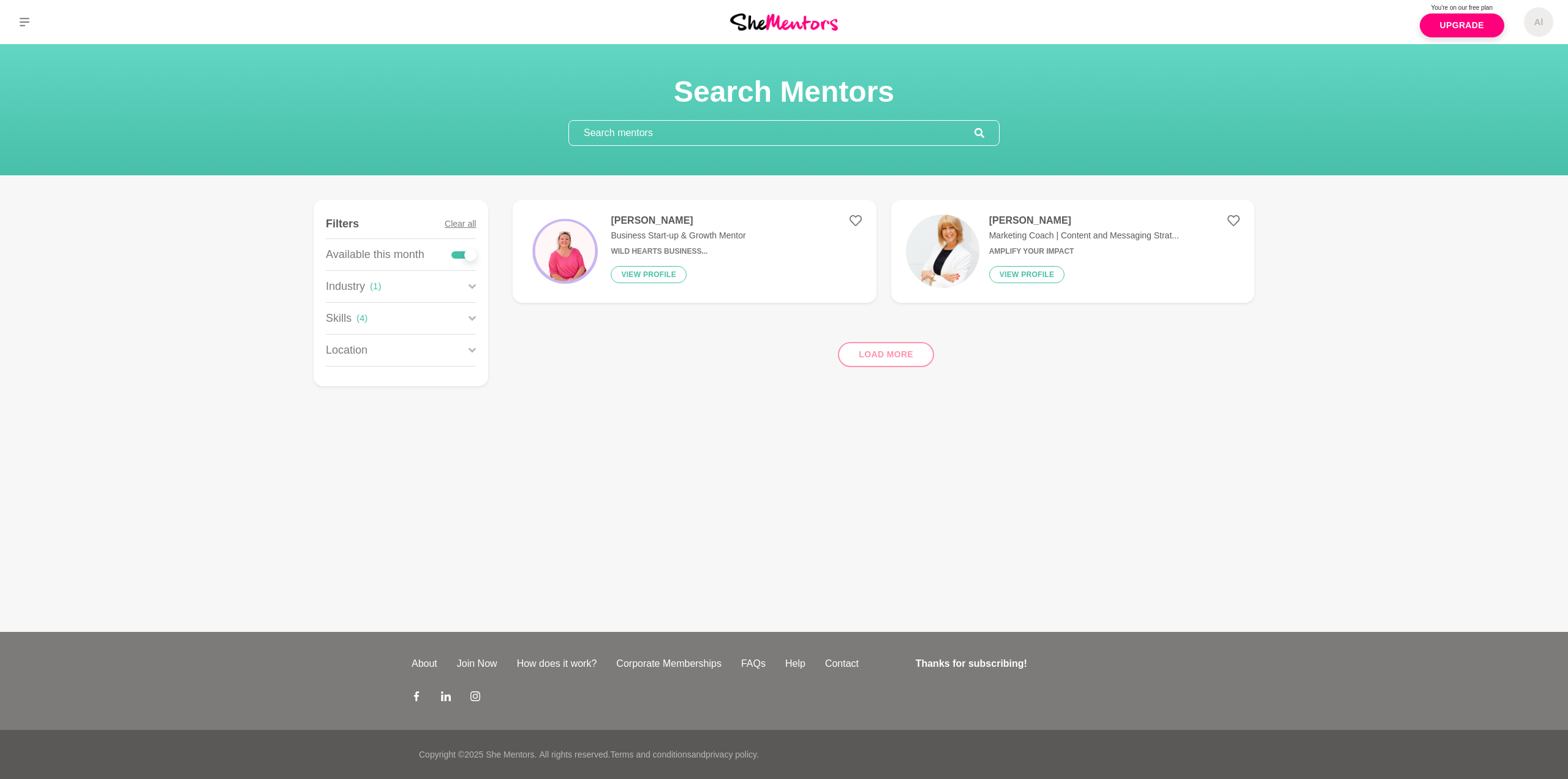
click at [712, 241] on p "Business Start-up & Growth Mentor" at bounding box center [677, 235] width 134 height 13
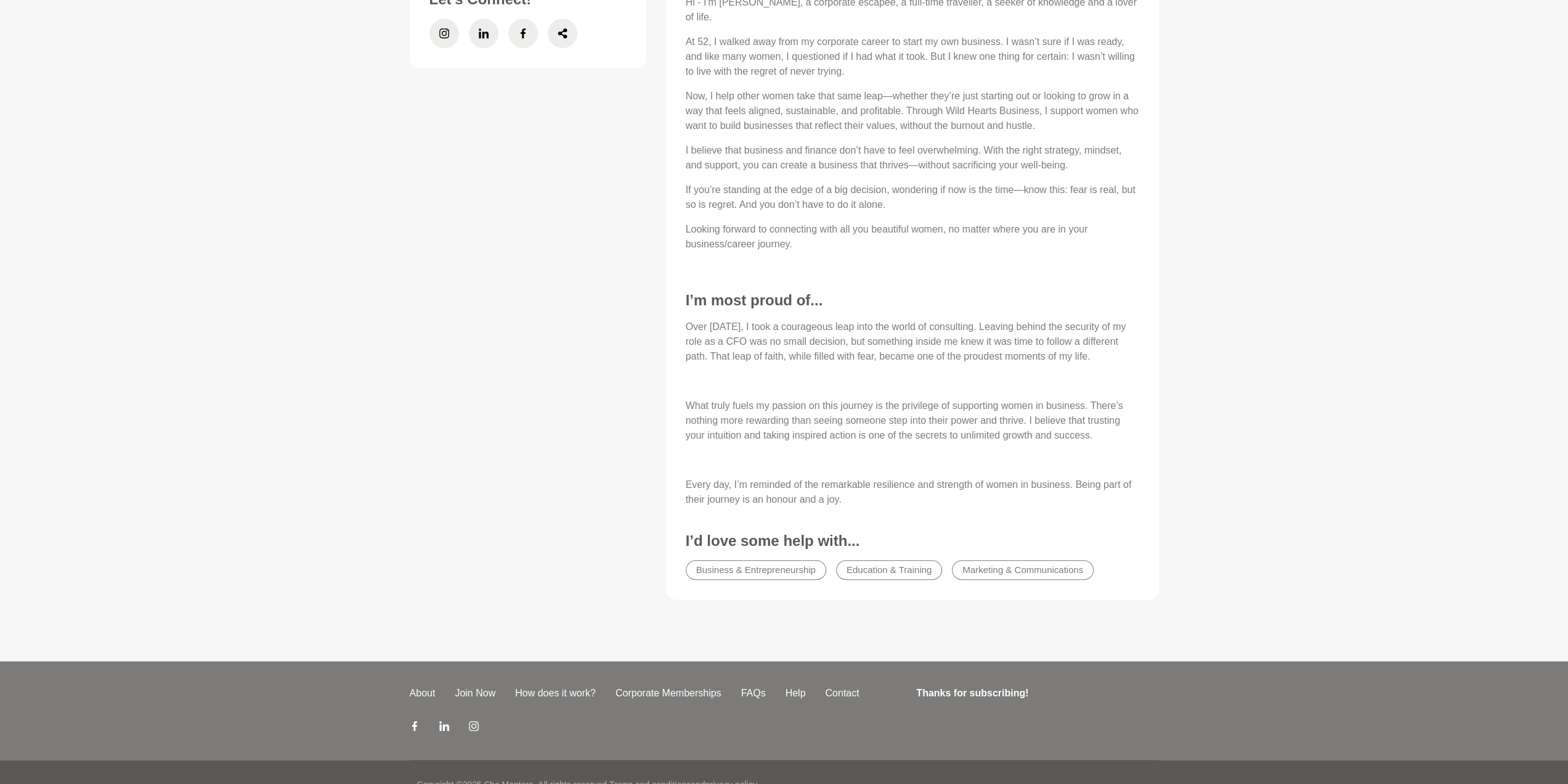
scroll to position [247, 0]
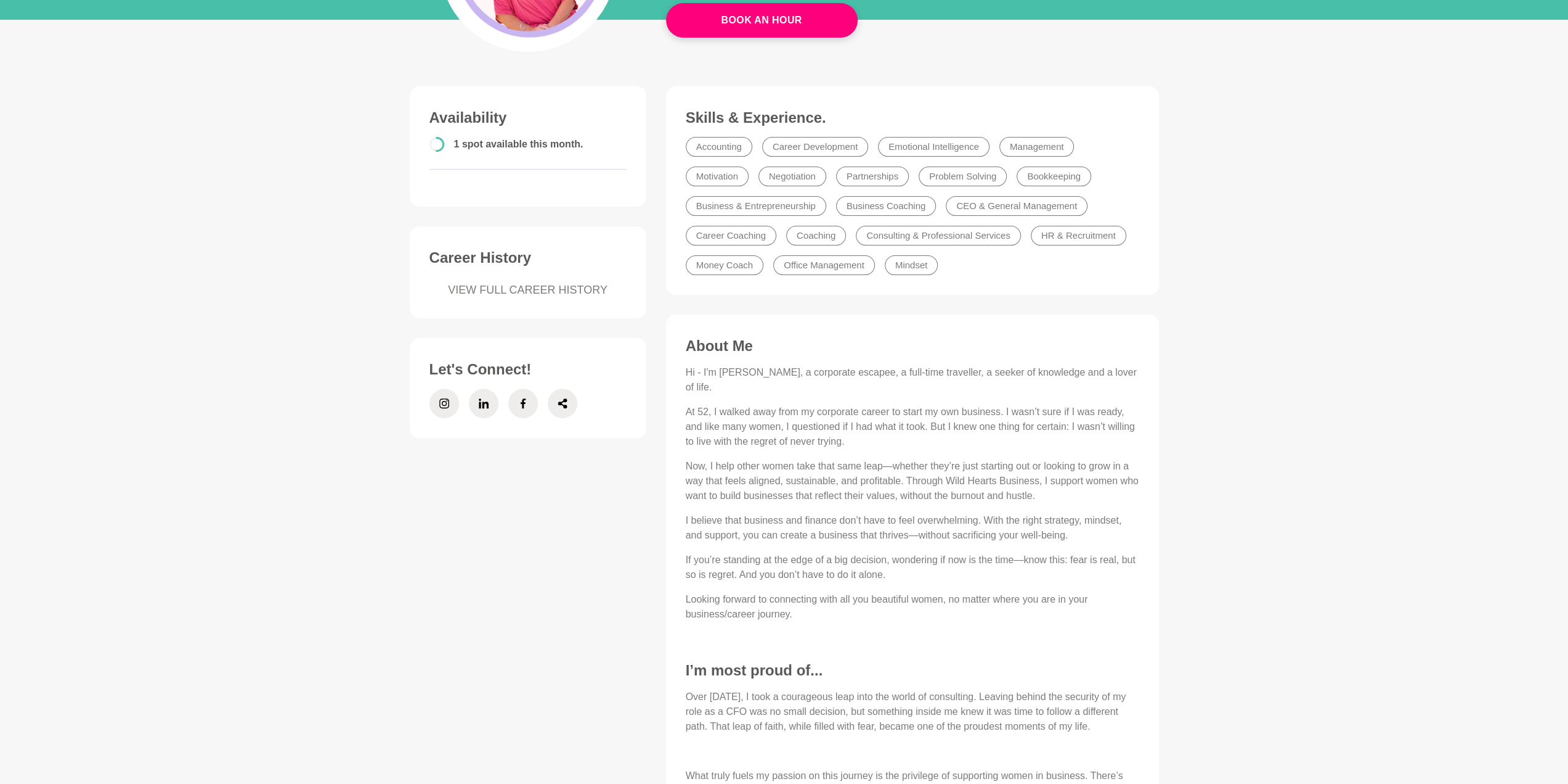
click at [547, 292] on link "VIEW FULL CAREER HISTORY" at bounding box center [528, 290] width 197 height 17
